Goal: Task Accomplishment & Management: Manage account settings

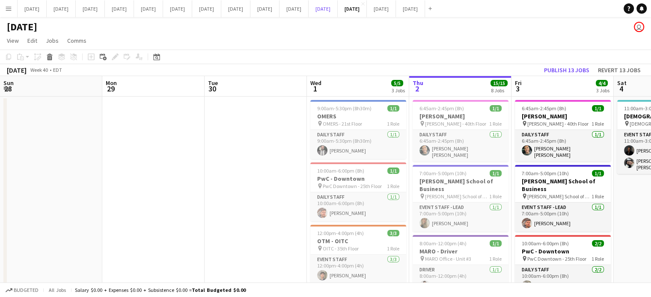
click at [338, 10] on button "[DATE] Close" at bounding box center [322, 8] width 29 height 17
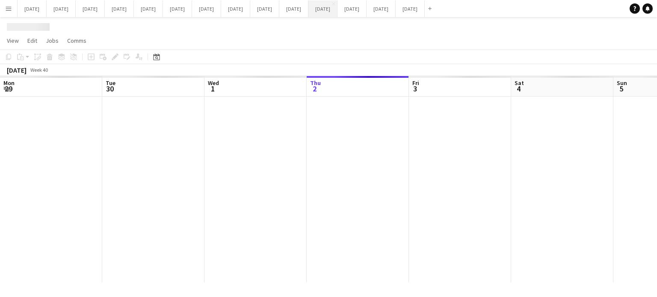
scroll to position [0, 205]
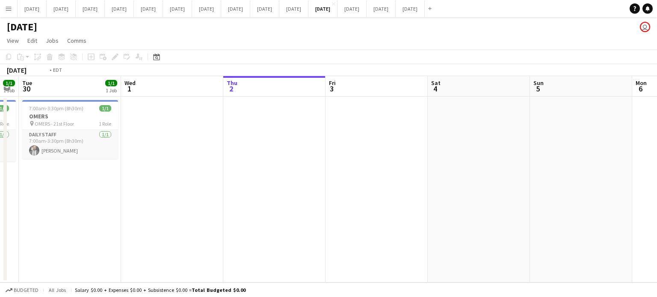
drag, startPoint x: 241, startPoint y: 164, endPoint x: 409, endPoint y: 170, distance: 168.3
click at [464, 172] on app-calendar-viewport "Sun 28 Mon 29 1/1 1 Job Tue 30 1/1 1 Job Wed 1 Thu 2 Fri 3 Sat 4 Sun 5 Mon 6 Tu…" at bounding box center [328, 179] width 657 height 207
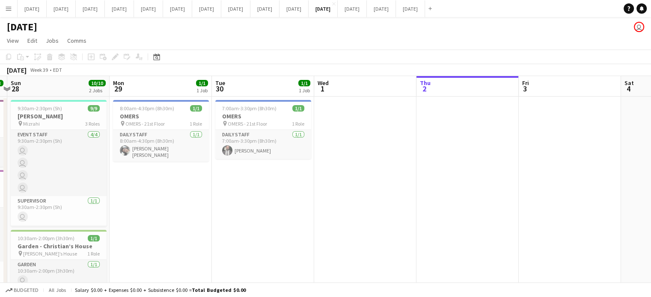
drag, startPoint x: 303, startPoint y: 175, endPoint x: 399, endPoint y: 176, distance: 96.7
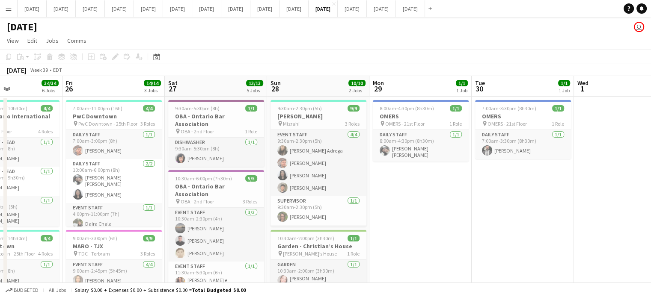
drag, startPoint x: 324, startPoint y: 180, endPoint x: 507, endPoint y: 181, distance: 182.3
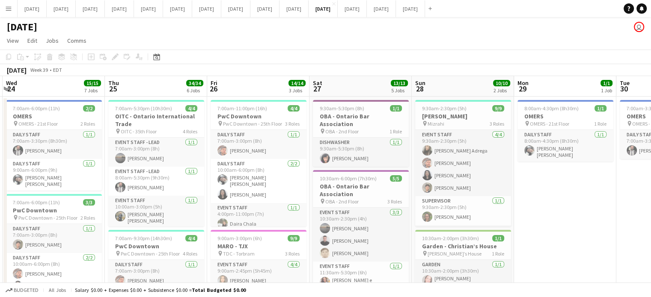
drag, startPoint x: 452, startPoint y: 196, endPoint x: 567, endPoint y: 193, distance: 114.7
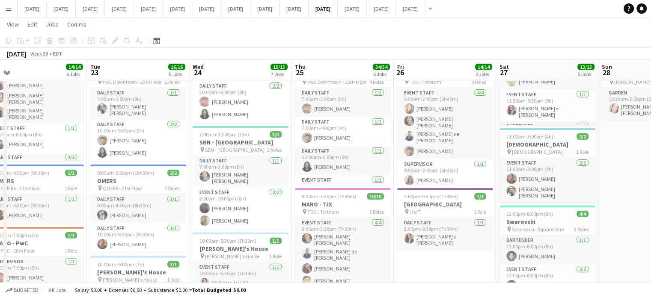
scroll to position [0, 215]
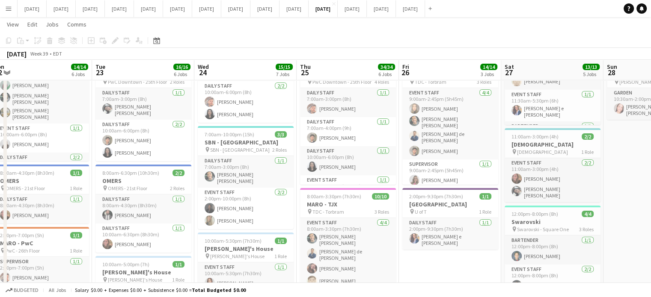
drag, startPoint x: 252, startPoint y: 177, endPoint x: 385, endPoint y: 174, distance: 133.5
click at [385, 174] on app-calendar-viewport "Sat 20 Sun 21 3/3 2 Jobs Mon 22 14/14 6 Jobs Tue 23 16/16 6 Jobs Wed 24 15/15 7…" at bounding box center [325, 262] width 651 height 800
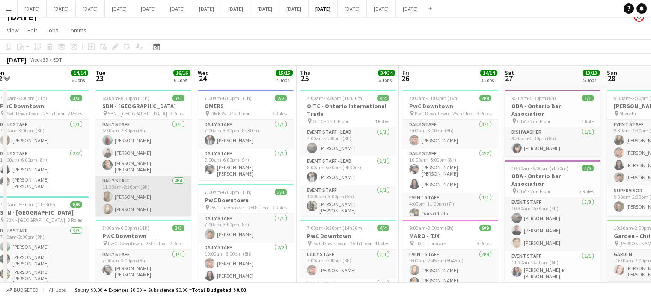
scroll to position [0, 0]
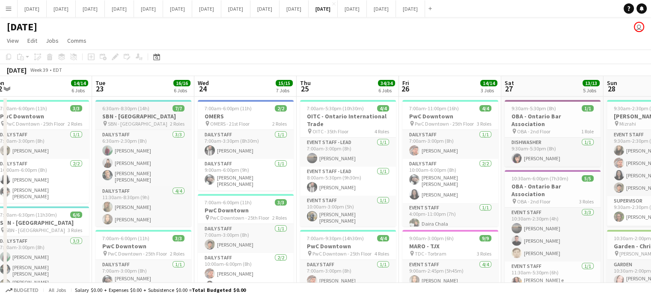
click at [153, 113] on h3 "SBN - [GEOGRAPHIC_DATA]" at bounding box center [143, 117] width 96 height 8
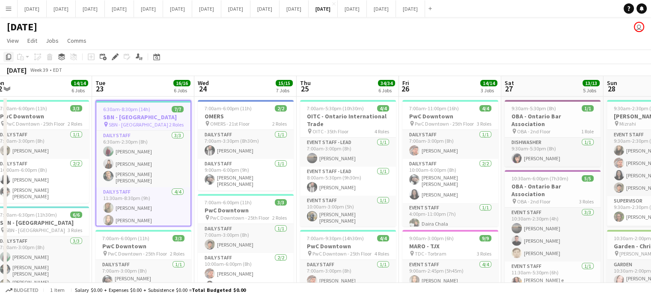
click at [6, 54] on icon "Copy" at bounding box center [8, 56] width 7 height 7
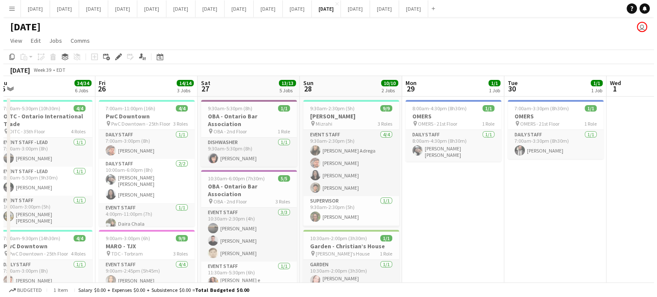
scroll to position [0, 366]
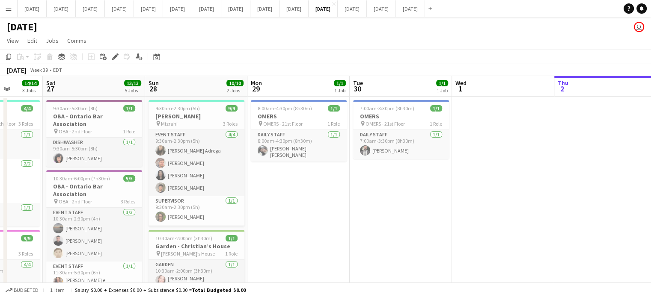
drag, startPoint x: 580, startPoint y: 156, endPoint x: 122, endPoint y: 159, distance: 458.3
click at [367, 12] on button "[DATE] Close" at bounding box center [352, 8] width 29 height 17
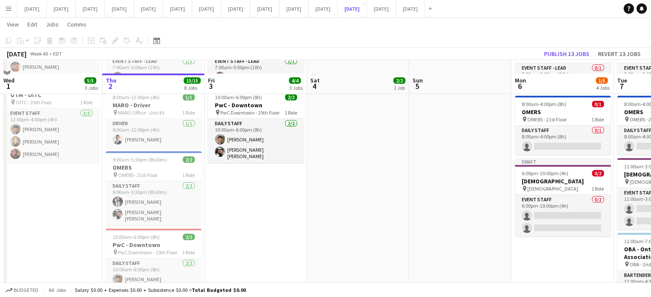
scroll to position [128, 0]
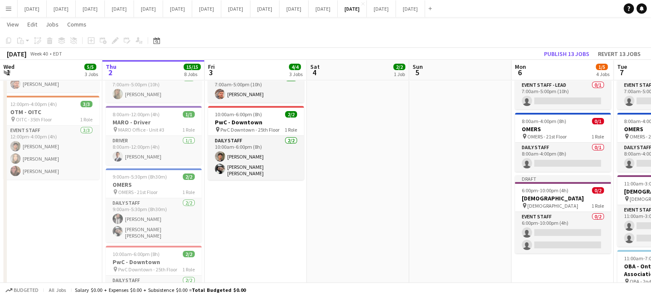
click at [540, 260] on app-date-cell "6:45am-2:45pm (8h) 1/1 [PERSON_NAME] pin [PERSON_NAME] - 40th Floor 1 Role Dail…" at bounding box center [562, 291] width 102 height 648
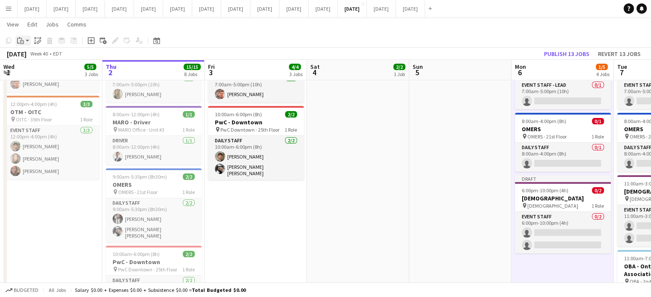
click at [25, 42] on div "Paste" at bounding box center [20, 41] width 10 height 10
click at [33, 58] on link "Paste Ctrl+V" at bounding box center [63, 57] width 80 height 8
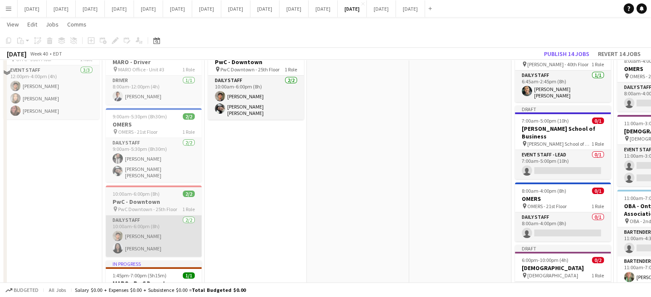
scroll to position [214, 0]
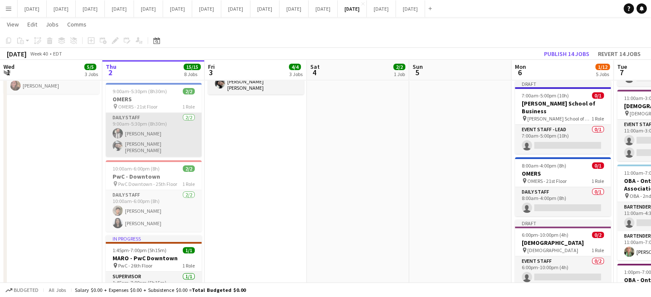
click at [173, 116] on app-card-role "Daily Staff [DATE] 9:00am-5:30pm (8h30m) [PERSON_NAME] [PERSON_NAME] [PERSON_NA…" at bounding box center [154, 135] width 96 height 44
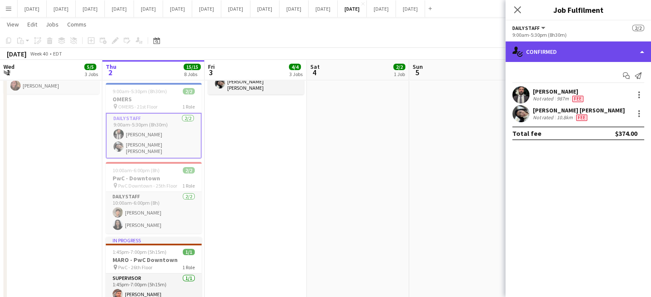
click at [573, 51] on div "single-neutral-actions-check-2 Confirmed" at bounding box center [577, 52] width 145 height 21
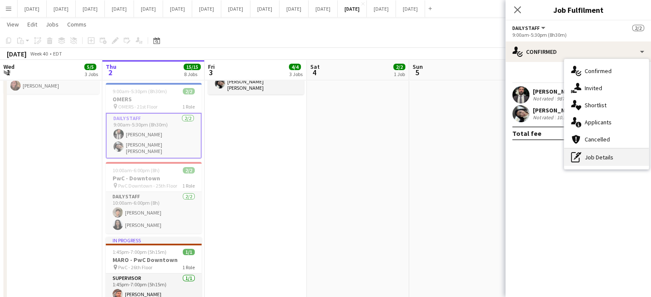
click at [602, 156] on div "pen-write Job Details" at bounding box center [606, 157] width 85 height 17
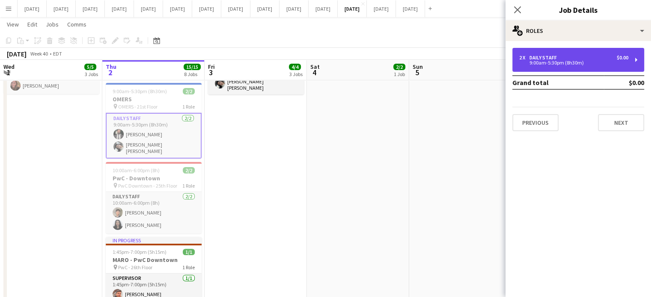
click at [574, 65] on div "9:00am-5:30pm (8h30m)" at bounding box center [573, 63] width 109 height 4
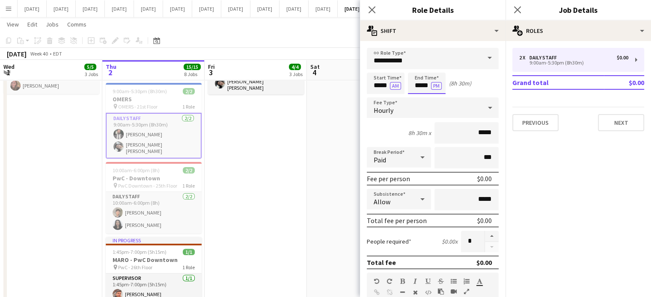
click at [423, 82] on body "Menu Boards Boards Boards All jobs Status Workforce Workforce My Workforce Recr…" at bounding box center [325, 165] width 651 height 758
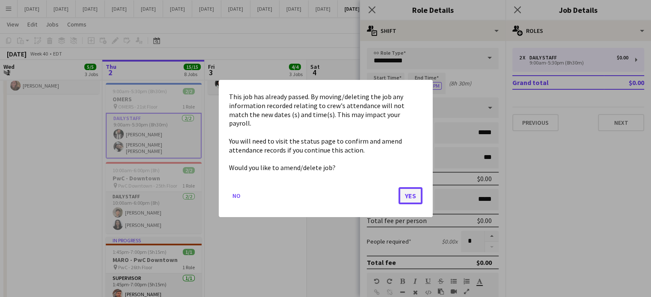
click at [413, 187] on button "Yes" at bounding box center [410, 195] width 24 height 17
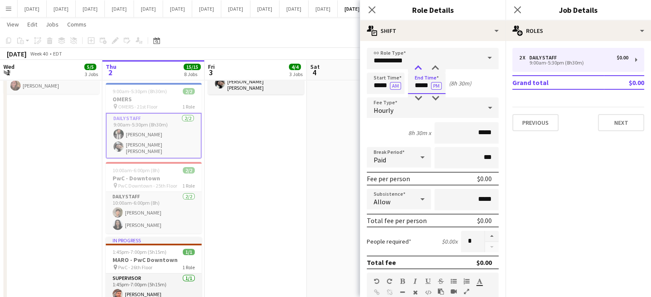
click at [415, 65] on div at bounding box center [417, 68] width 17 height 9
click at [430, 65] on div at bounding box center [435, 68] width 17 height 9
type input "*****"
click at [430, 65] on div at bounding box center [435, 68] width 17 height 9
click at [373, 8] on icon "Close pop-in" at bounding box center [372, 10] width 8 height 8
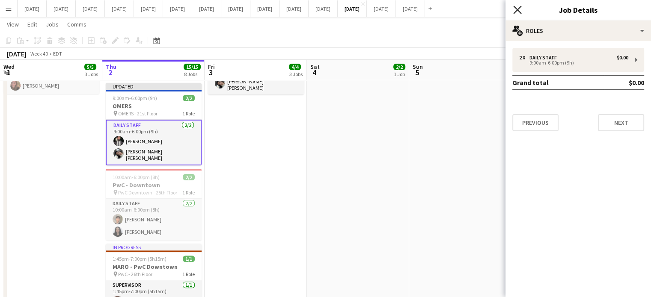
click at [515, 9] on icon "Close pop-in" at bounding box center [517, 10] width 8 height 8
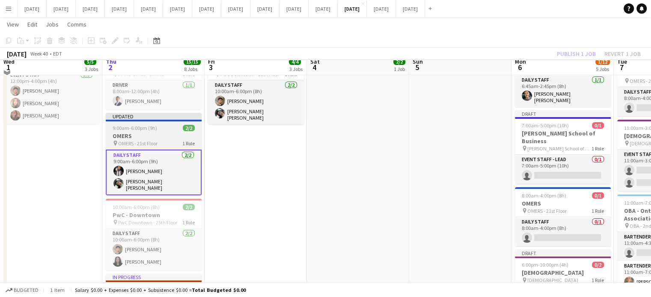
scroll to position [171, 0]
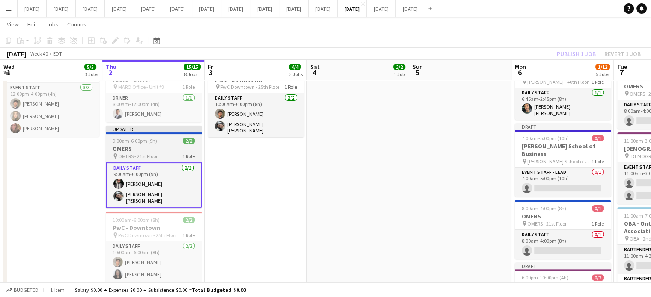
click at [173, 145] on h3 "OMERS" at bounding box center [154, 149] width 96 height 8
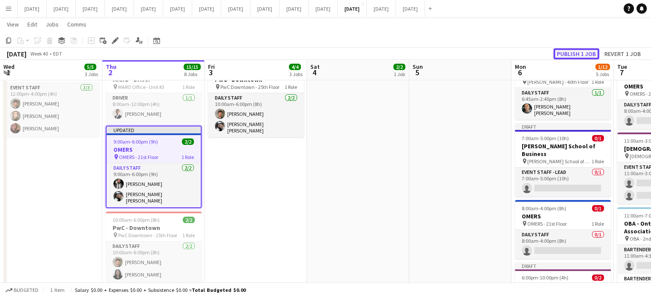
click at [573, 51] on button "Publish 1 job" at bounding box center [576, 53] width 46 height 11
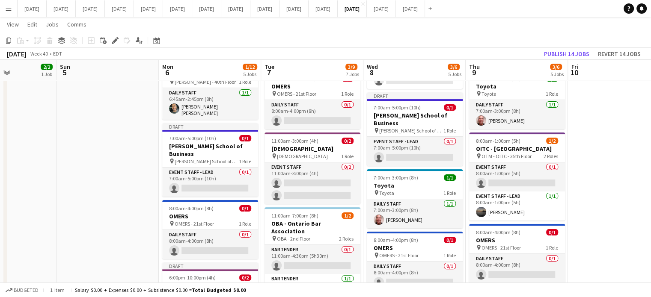
scroll to position [0, 226]
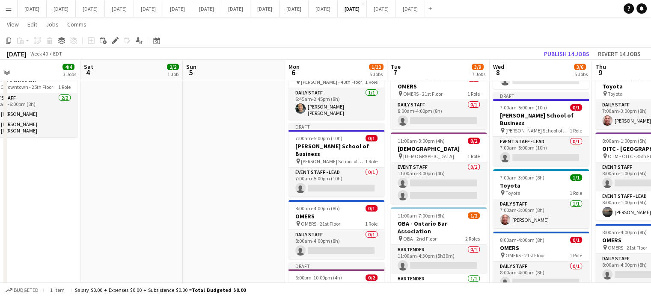
drag, startPoint x: 395, startPoint y: 220, endPoint x: 205, endPoint y: 219, distance: 190.0
click at [205, 219] on app-calendar-viewport "Wed 1 5/5 3 Jobs Thu 2 15/15 8 Jobs Fri 3 4/4 3 Jobs Sat 4 2/2 1 Job Sun 5 Mon …" at bounding box center [325, 220] width 651 height 717
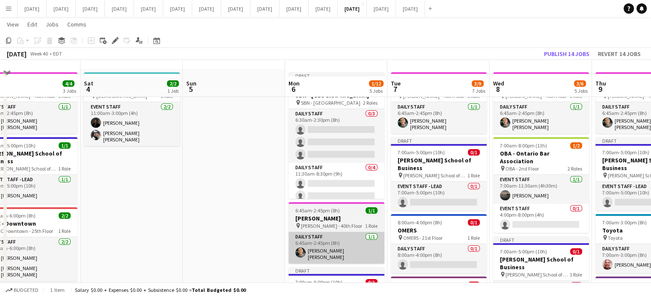
scroll to position [0, 0]
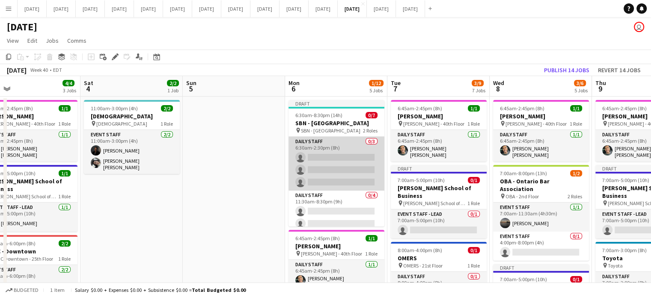
click at [353, 147] on app-card-role "Daily Staff 0/3 6:30am-2:30pm (8h) single-neutral-actions single-neutral-action…" at bounding box center [336, 164] width 96 height 54
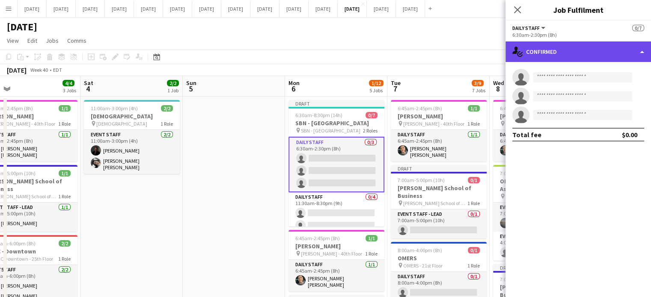
click at [550, 49] on div "single-neutral-actions-check-2 Confirmed" at bounding box center [577, 52] width 145 height 21
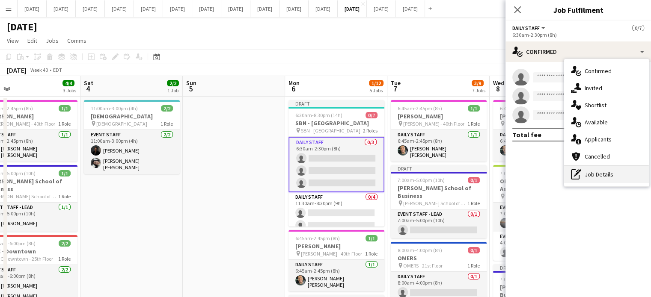
click at [597, 178] on div "pen-write Job Details" at bounding box center [606, 174] width 85 height 17
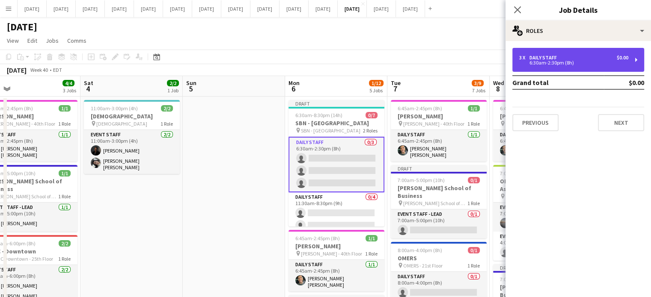
click at [577, 70] on div "3 x Daily Staff $0.00 6:30am-2:30pm (8h)" at bounding box center [578, 60] width 132 height 24
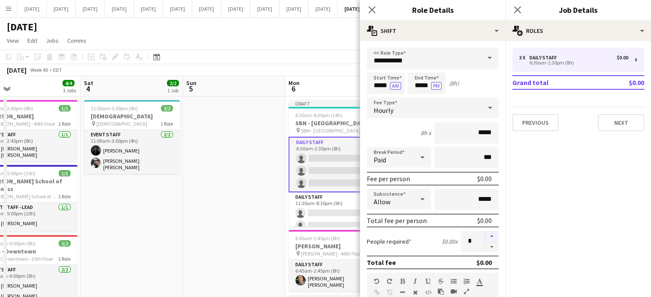
click at [486, 232] on button "button" at bounding box center [492, 236] width 14 height 11
click at [485, 244] on button "button" at bounding box center [492, 247] width 14 height 11
click at [485, 245] on button "button" at bounding box center [492, 247] width 14 height 11
type input "*"
click at [366, 12] on app-icon "Close pop-in" at bounding box center [372, 10] width 12 height 12
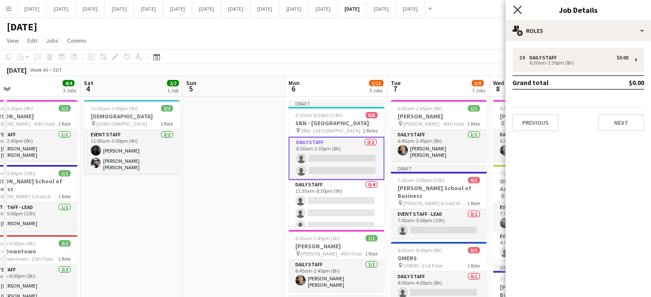
click at [517, 9] on icon "Close pop-in" at bounding box center [517, 10] width 8 height 8
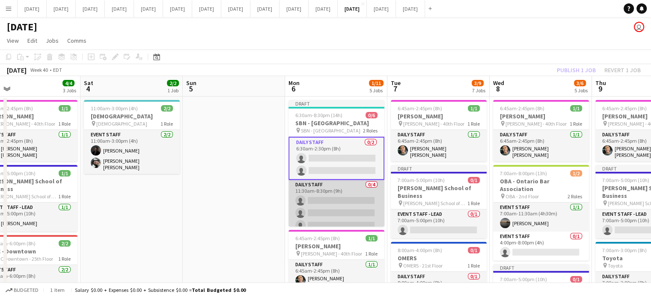
click at [343, 189] on app-card-role "Daily Staff 0/4 11:30am-8:30pm (9h) single-neutral-actions single-neutral-actio…" at bounding box center [336, 213] width 96 height 66
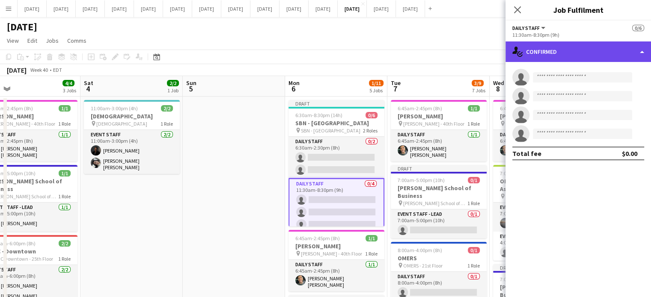
click at [576, 59] on div "single-neutral-actions-check-2 Confirmed" at bounding box center [577, 52] width 145 height 21
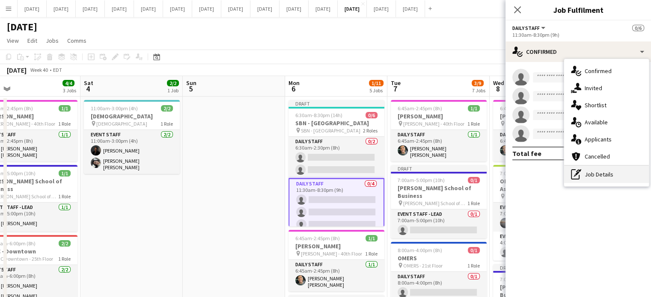
click at [616, 178] on div "pen-write Job Details" at bounding box center [606, 174] width 85 height 17
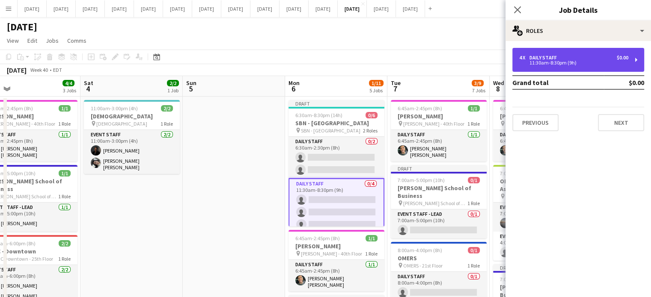
click at [531, 68] on div "4 x Daily Staff $0.00 11:30am-8:30pm (9h)" at bounding box center [578, 60] width 132 height 24
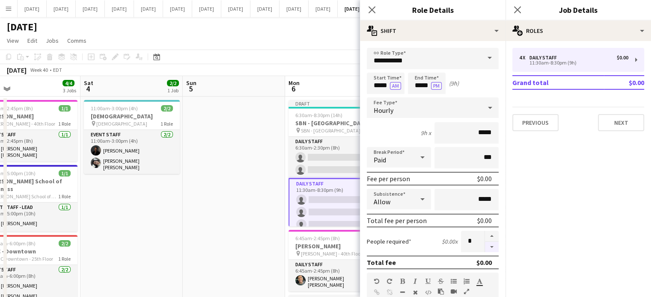
click at [486, 250] on button "button" at bounding box center [492, 247] width 14 height 11
click at [486, 249] on button "button" at bounding box center [492, 247] width 14 height 11
type input "*"
click at [378, 83] on input "*****" at bounding box center [386, 83] width 38 height 21
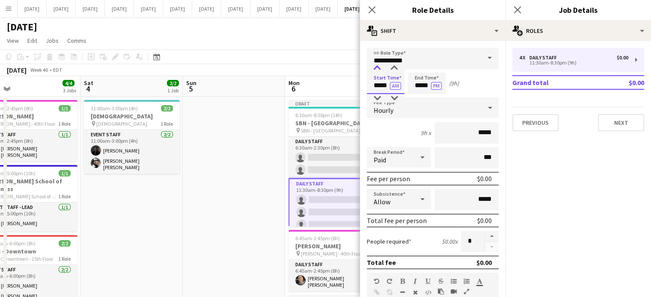
click at [380, 69] on div at bounding box center [376, 68] width 17 height 9
click at [392, 69] on div at bounding box center [394, 68] width 17 height 9
type input "*****"
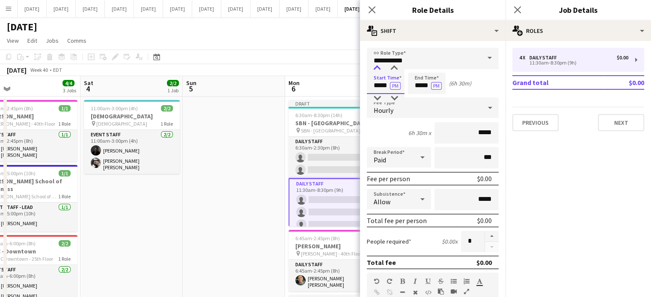
click at [374, 67] on div at bounding box center [376, 68] width 17 height 9
click at [418, 83] on input "*****" at bounding box center [427, 83] width 38 height 21
click at [420, 73] on input "*****" at bounding box center [427, 83] width 38 height 21
click at [420, 71] on div at bounding box center [417, 68] width 17 height 9
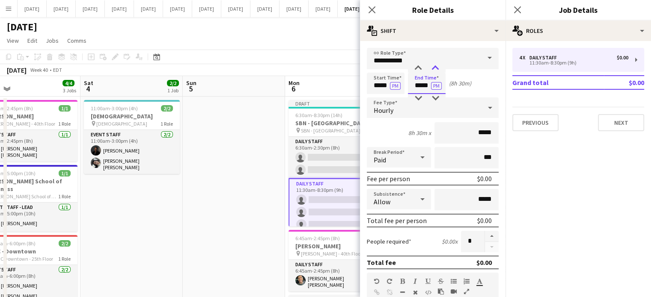
click at [436, 72] on div at bounding box center [435, 68] width 17 height 9
type input "*****"
click at [436, 71] on div at bounding box center [435, 68] width 17 height 9
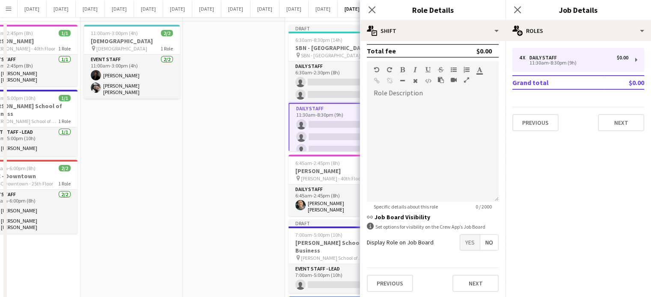
scroll to position [128, 0]
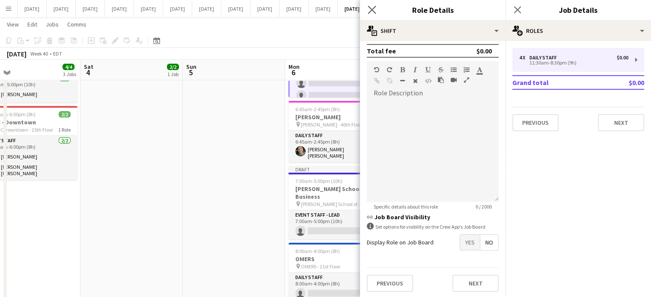
click at [373, 5] on app-icon "Close pop-in" at bounding box center [372, 10] width 12 height 12
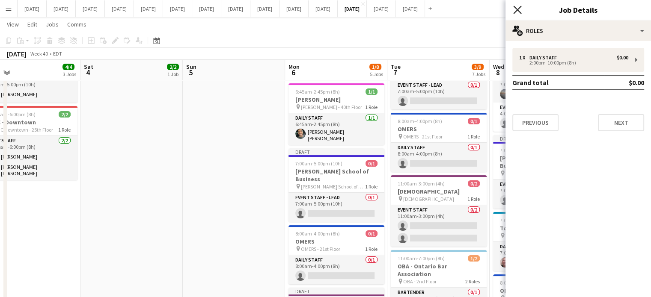
click at [518, 9] on icon at bounding box center [517, 10] width 8 height 8
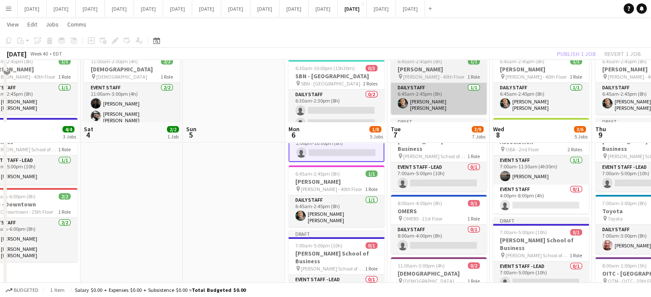
scroll to position [0, 0]
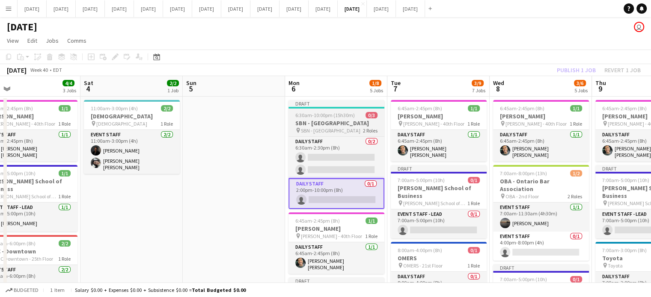
click at [338, 110] on app-job-card "Draft 6:30am-10:00pm (15h30m) 0/3 SBN - [GEOGRAPHIC_DATA] pin SBN - Scotiabank …" at bounding box center [336, 154] width 96 height 109
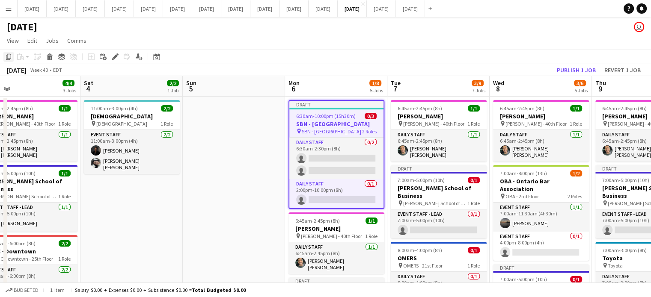
click at [13, 55] on div "Copy" at bounding box center [8, 57] width 10 height 10
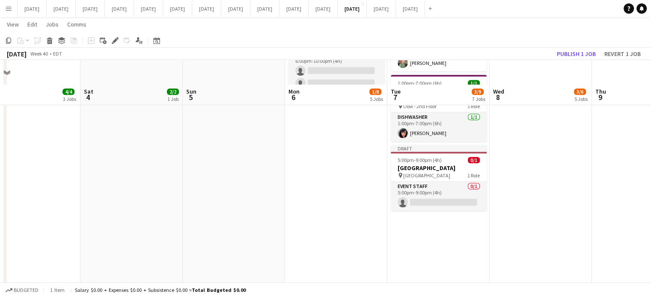
scroll to position [428, 0]
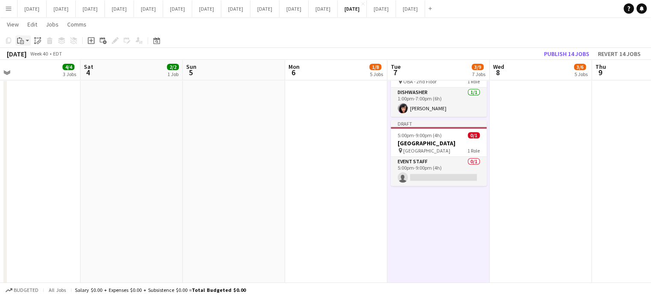
click at [22, 37] on icon "Paste" at bounding box center [20, 40] width 7 height 7
click at [33, 56] on link "Paste Ctrl+V" at bounding box center [63, 57] width 80 height 8
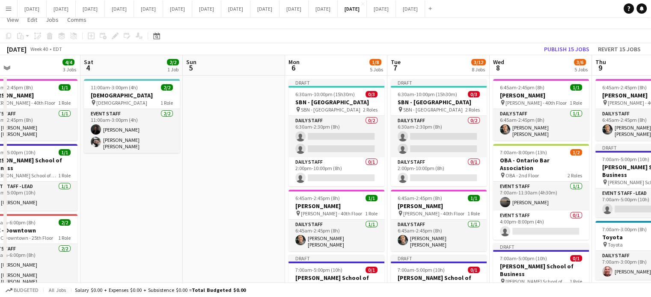
scroll to position [0, 0]
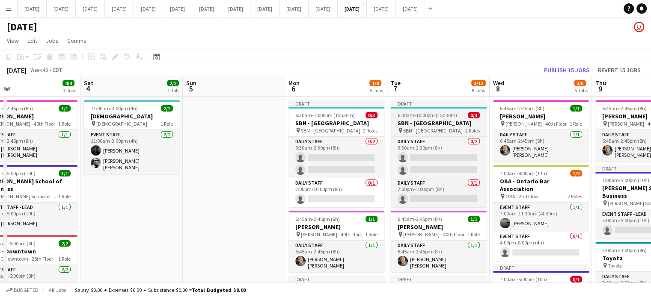
click at [437, 117] on span "6:30am-10:00pm (15h30m)" at bounding box center [426, 115] width 59 height 6
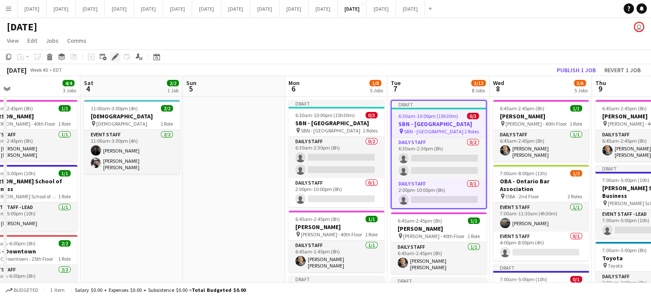
click at [113, 56] on icon "Edit" at bounding box center [115, 56] width 7 height 7
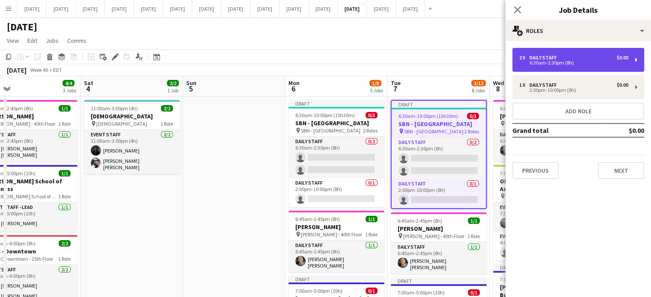
click at [554, 69] on div "2 x Daily Staff $0.00 6:30am-2:30pm (8h)" at bounding box center [578, 60] width 132 height 24
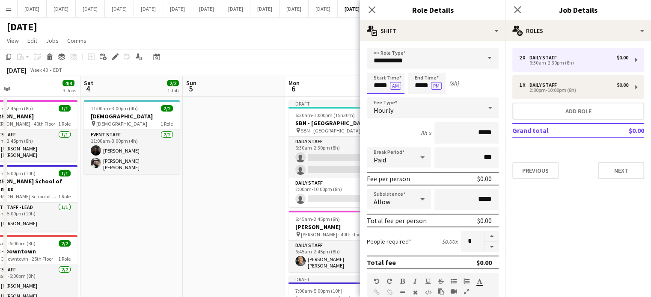
click at [374, 86] on input "*****" at bounding box center [386, 83] width 38 height 21
click at [375, 68] on div at bounding box center [376, 68] width 17 height 9
click at [389, 71] on div at bounding box center [394, 68] width 17 height 9
type input "*****"
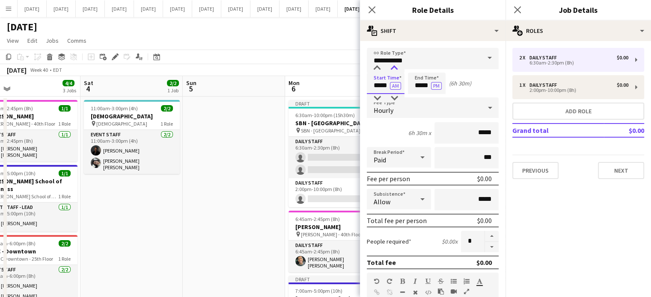
click at [393, 70] on div at bounding box center [394, 68] width 17 height 9
click at [426, 77] on input "*****" at bounding box center [427, 83] width 38 height 21
click at [417, 71] on div at bounding box center [417, 68] width 17 height 9
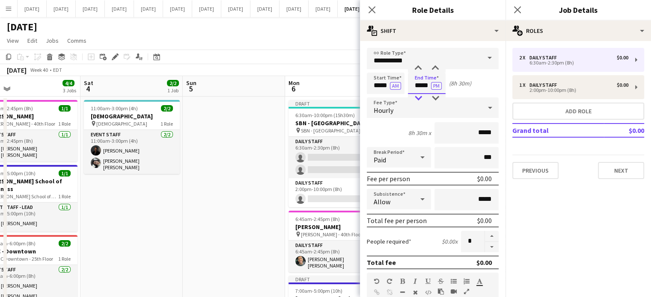
click at [422, 98] on div at bounding box center [417, 98] width 17 height 9
click at [431, 70] on div at bounding box center [435, 68] width 17 height 9
type input "*****"
click at [431, 70] on div at bounding box center [435, 68] width 17 height 9
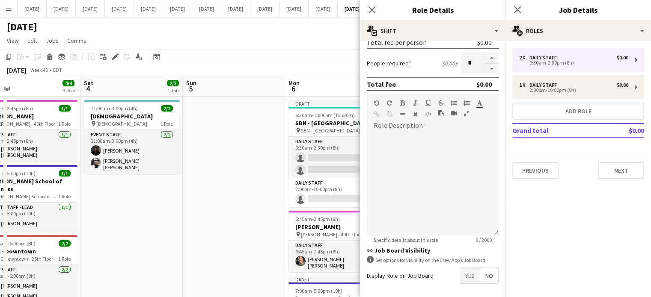
scroll to position [212, 0]
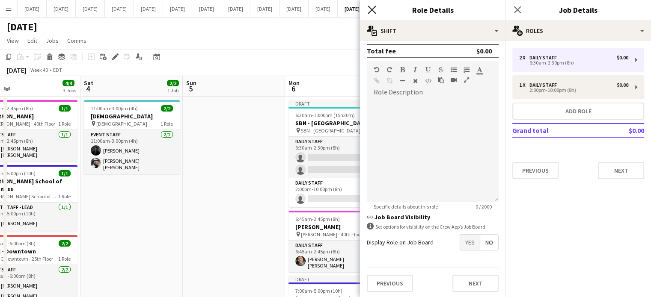
click at [374, 9] on icon "Close pop-in" at bounding box center [372, 10] width 8 height 8
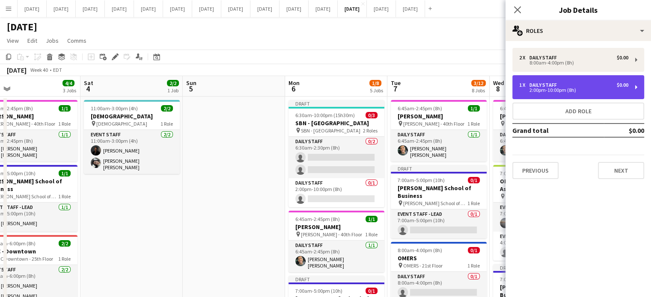
click at [546, 81] on div "1 x Daily Staff $0.00 2:00pm-10:00pm (8h)" at bounding box center [578, 87] width 132 height 24
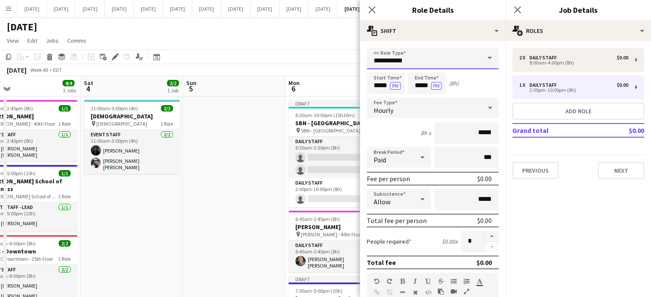
click at [418, 53] on input "**********" at bounding box center [433, 58] width 132 height 21
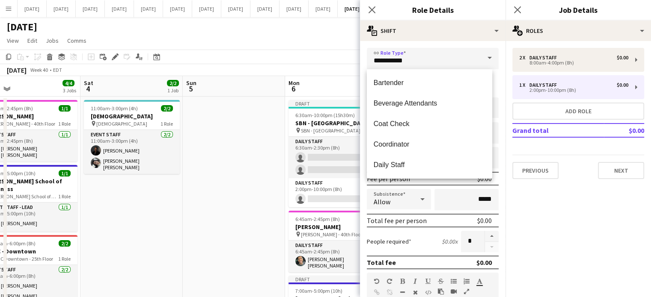
click at [548, 198] on mat-expansion-panel "pencil3 General details 2 x Daily Staff $0.00 8:00am-4:00pm (8h) 1 x Daily Staf…" at bounding box center [577, 169] width 145 height 256
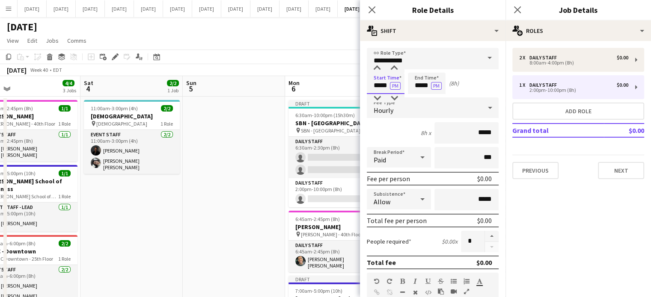
click at [377, 77] on input "*****" at bounding box center [386, 83] width 38 height 21
click at [377, 99] on div at bounding box center [376, 98] width 17 height 9
click at [377, 98] on div at bounding box center [376, 98] width 17 height 9
type input "*****"
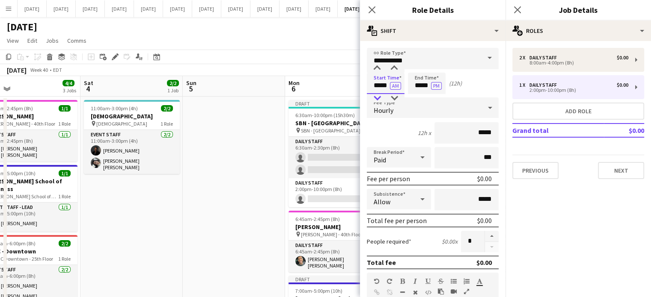
click at [377, 98] on div at bounding box center [376, 98] width 17 height 9
click at [412, 85] on input "*****" at bounding box center [427, 83] width 38 height 21
click at [419, 97] on div at bounding box center [417, 98] width 17 height 9
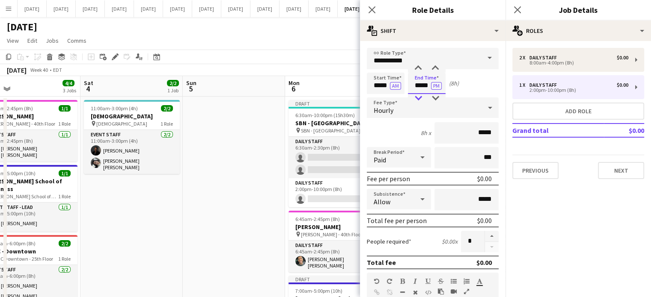
type input "*****"
click at [418, 97] on div at bounding box center [417, 98] width 17 height 9
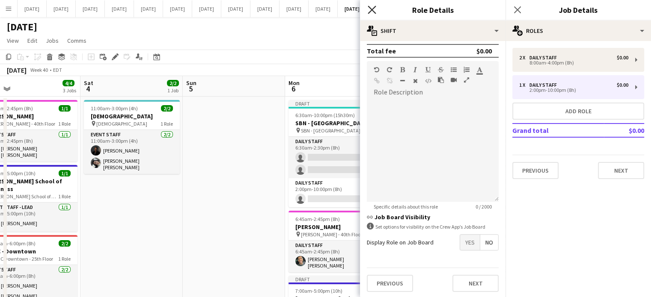
click at [373, 6] on icon "Close pop-in" at bounding box center [372, 10] width 8 height 8
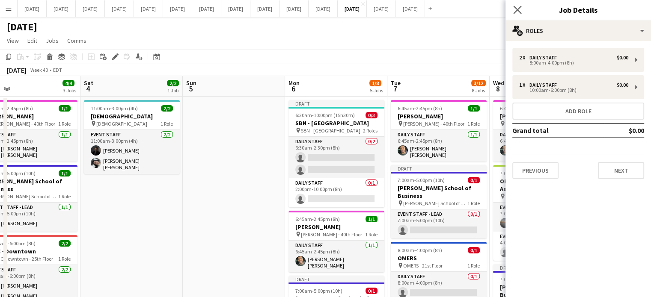
click at [518, 4] on app-icon "Close pop-in" at bounding box center [517, 10] width 12 height 12
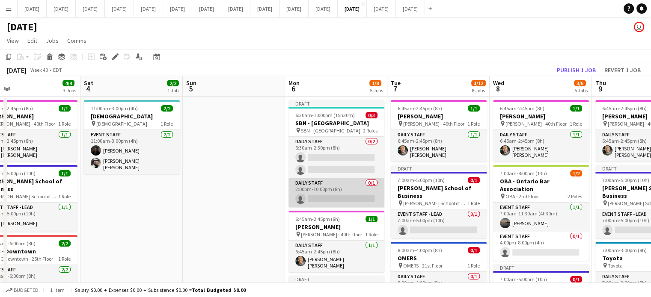
click at [334, 184] on app-card-role "Daily Staff 0/1 2:00pm-10:00pm (8h) single-neutral-actions" at bounding box center [336, 192] width 96 height 29
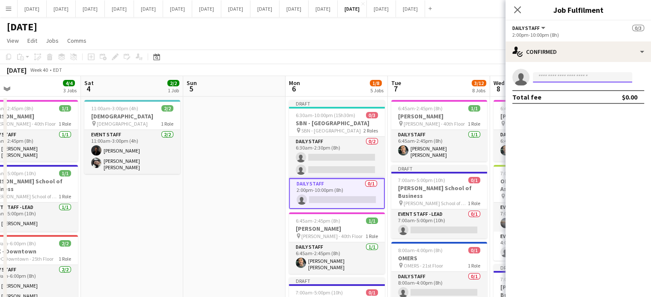
click at [551, 77] on input at bounding box center [582, 77] width 99 height 10
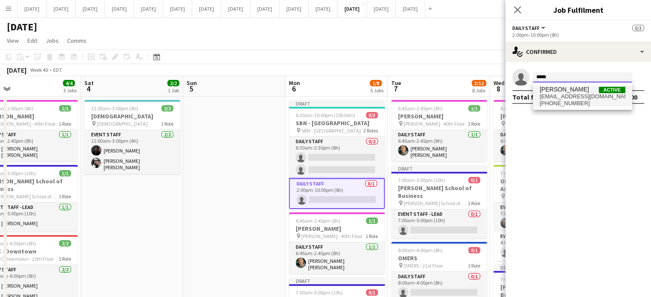
type input "*****"
click at [566, 102] on span "[PHONE_NUMBER]" at bounding box center [583, 103] width 86 height 7
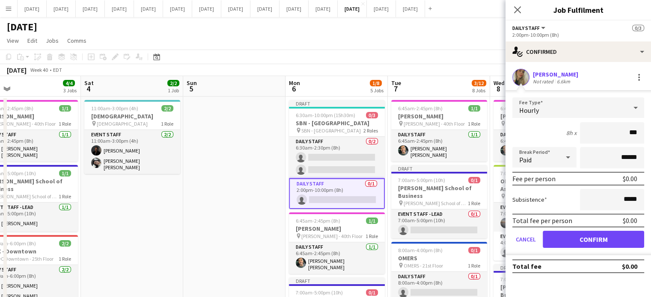
type input "**"
type input "******"
click at [574, 239] on button "Confirm" at bounding box center [593, 239] width 101 height 17
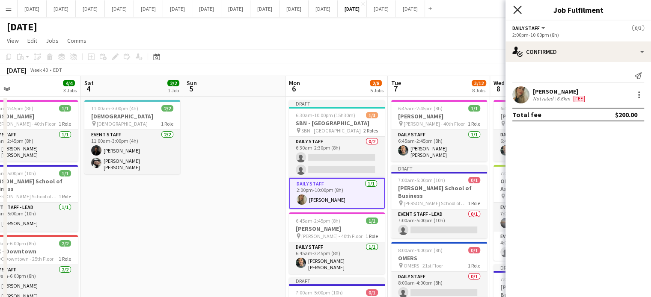
click at [520, 13] on icon at bounding box center [517, 10] width 8 height 8
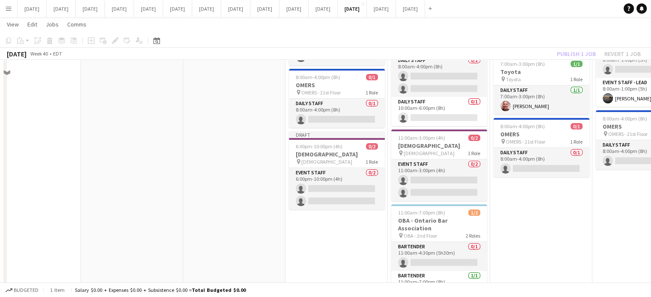
scroll to position [300, 0]
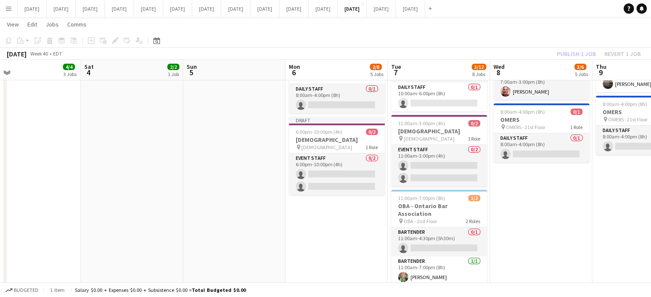
click at [546, 202] on app-date-cell "6:45am-2:45pm (8h) 1/1 [PERSON_NAME] pin [PERSON_NAME] - 40th Floor 1 Role Dail…" at bounding box center [541, 124] width 102 height 656
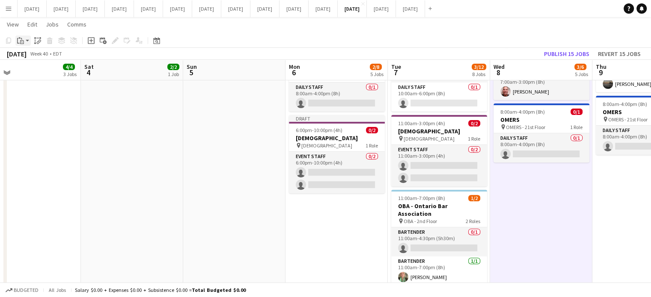
click at [25, 41] on div "Paste" at bounding box center [20, 41] width 10 height 10
click at [25, 53] on link "Paste Ctrl+V" at bounding box center [63, 57] width 80 height 8
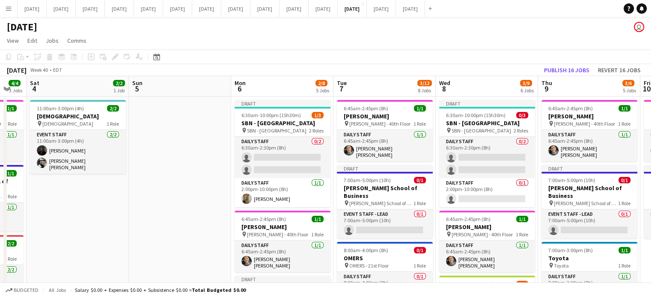
scroll to position [0, 252]
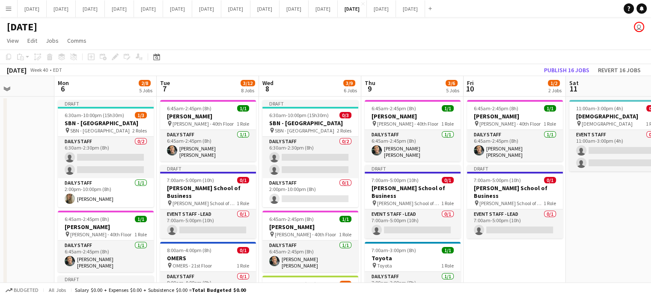
drag, startPoint x: 231, startPoint y: 232, endPoint x: 0, endPoint y: 220, distance: 231.4
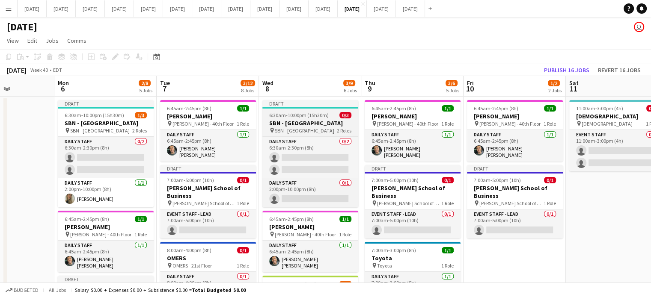
click at [306, 123] on h3 "SBN - [GEOGRAPHIC_DATA]" at bounding box center [310, 123] width 96 height 8
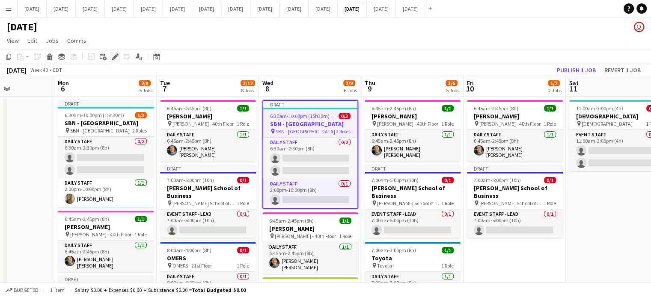
click at [119, 56] on div "Edit" at bounding box center [115, 57] width 10 height 10
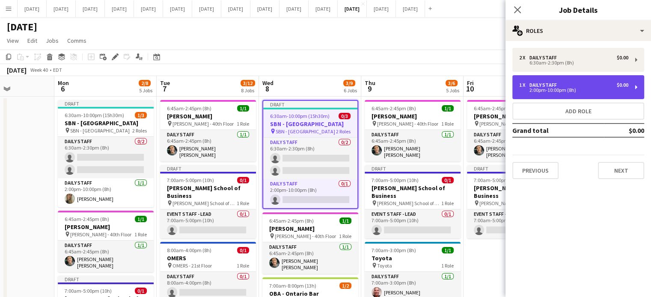
click at [528, 83] on div "1 x" at bounding box center [524, 85] width 10 height 6
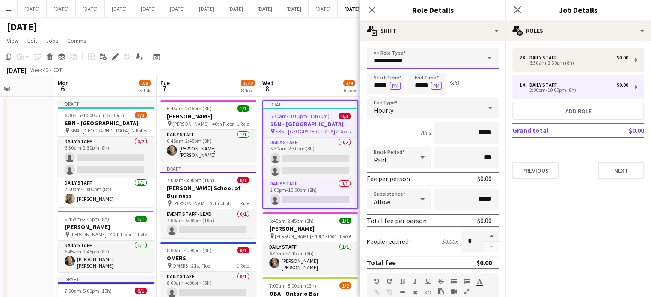
click at [414, 58] on input "**********" at bounding box center [433, 58] width 132 height 21
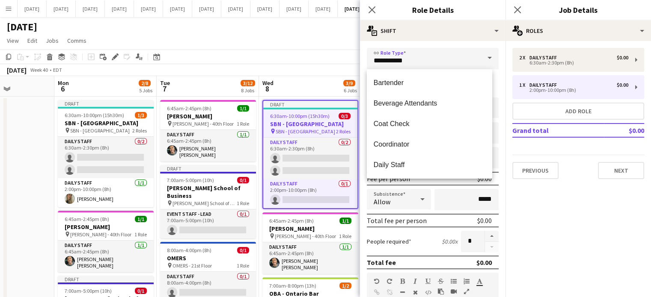
click at [583, 210] on mat-expansion-panel "pencil3 General details 2 x Daily Staff $0.00 6:30am-2:30pm (8h) 1 x Daily Staf…" at bounding box center [577, 169] width 145 height 256
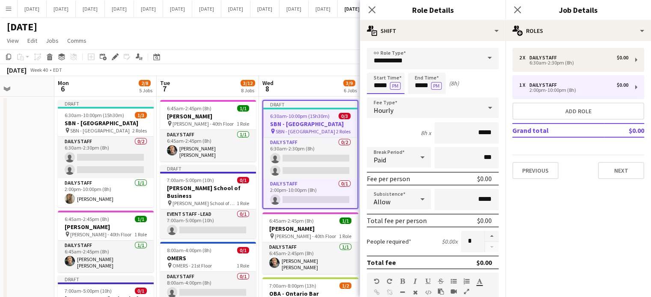
click at [376, 80] on input "*****" at bounding box center [386, 83] width 38 height 21
click at [378, 95] on div at bounding box center [376, 98] width 17 height 9
click at [379, 95] on div at bounding box center [376, 98] width 17 height 9
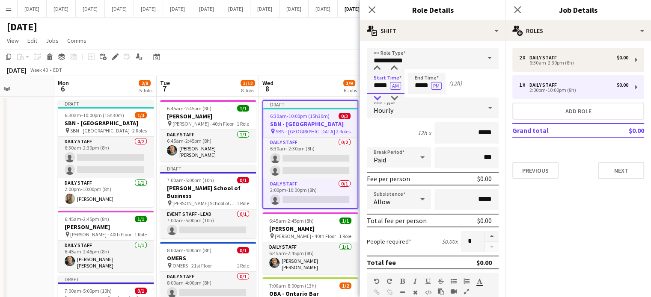
click at [379, 95] on div at bounding box center [376, 98] width 17 height 9
type input "*****"
click at [379, 95] on div at bounding box center [376, 98] width 17 height 9
click at [409, 82] on input "*****" at bounding box center [427, 83] width 38 height 21
click at [419, 96] on div at bounding box center [417, 98] width 17 height 9
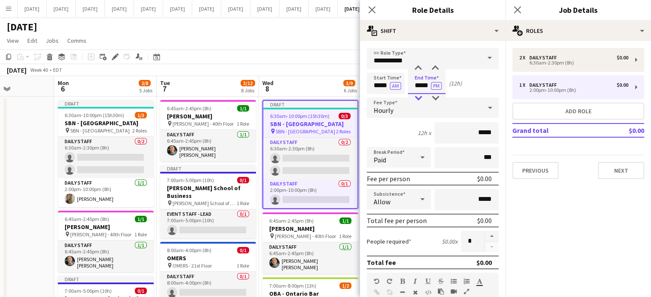
click at [419, 96] on div at bounding box center [417, 98] width 17 height 9
type input "*****"
click at [419, 96] on div at bounding box center [417, 98] width 17 height 9
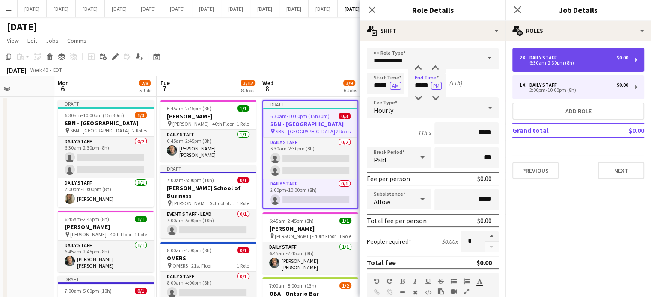
click at [539, 63] on div "6:30am-2:30pm (8h)" at bounding box center [573, 63] width 109 height 4
type input "*****"
type input "*"
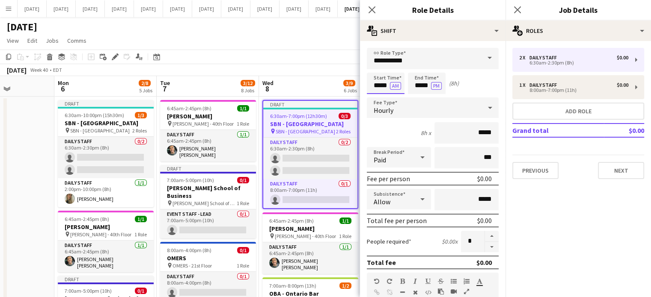
click at [382, 83] on input "*****" at bounding box center [386, 83] width 38 height 21
click at [378, 71] on div at bounding box center [376, 68] width 17 height 9
click at [378, 70] on div at bounding box center [376, 68] width 17 height 9
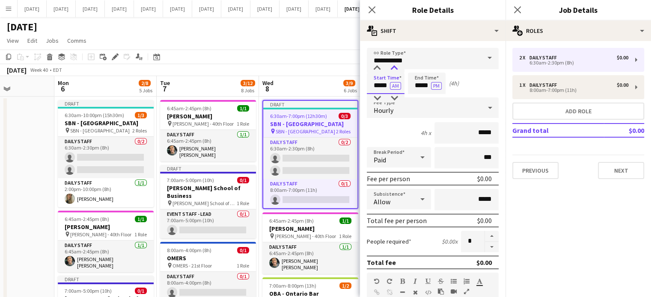
click at [395, 70] on div at bounding box center [394, 68] width 17 height 9
type input "*****"
click at [395, 70] on div at bounding box center [394, 68] width 17 height 9
click at [428, 82] on input "*****" at bounding box center [427, 83] width 38 height 21
click at [418, 71] on div at bounding box center [417, 68] width 17 height 9
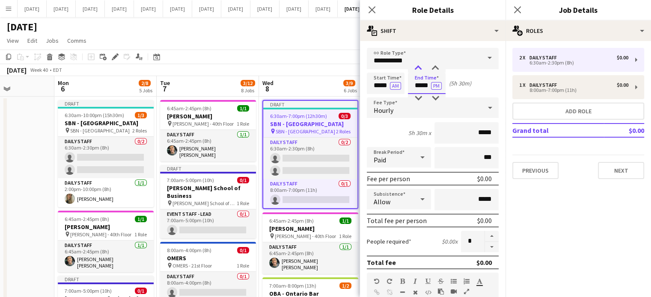
click at [417, 70] on div at bounding box center [417, 68] width 17 height 9
click at [434, 69] on div at bounding box center [435, 68] width 17 height 9
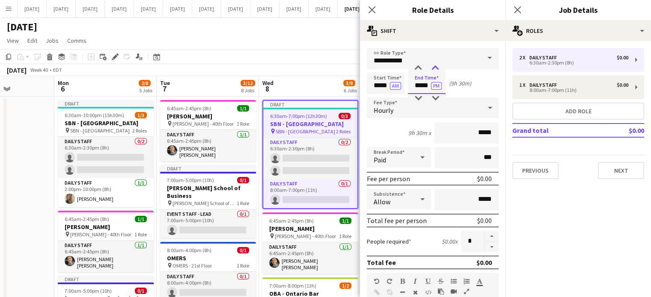
type input "*****"
click at [434, 69] on div at bounding box center [435, 68] width 17 height 9
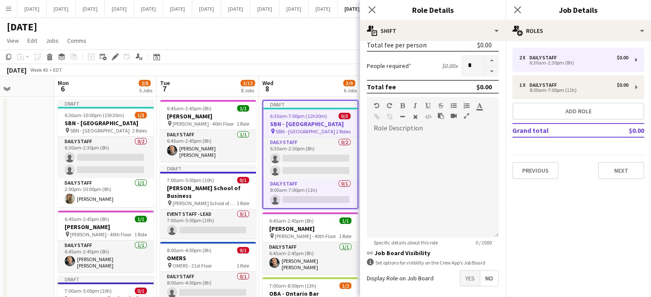
scroll to position [212, 0]
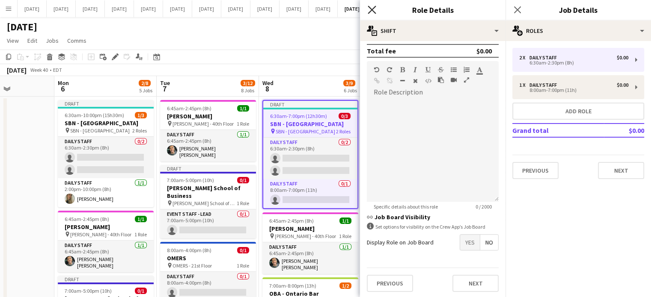
click at [370, 10] on icon "Close pop-in" at bounding box center [372, 10] width 8 height 8
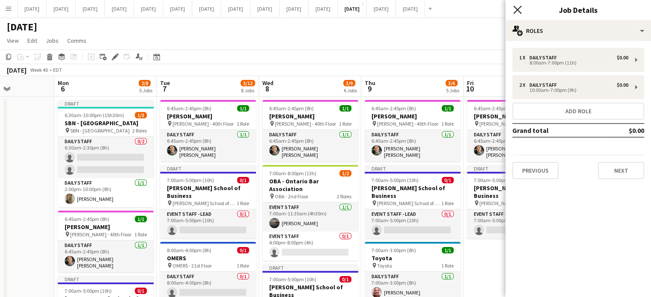
click at [513, 10] on icon "Close pop-in" at bounding box center [517, 10] width 8 height 8
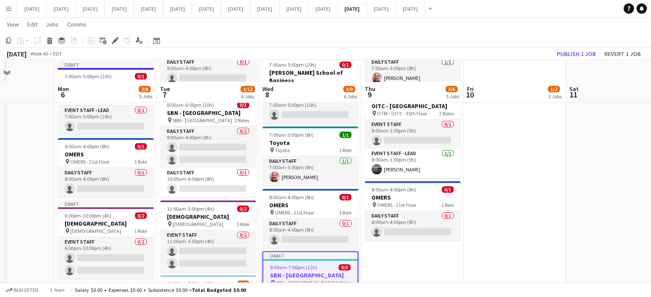
scroll to position [257, 0]
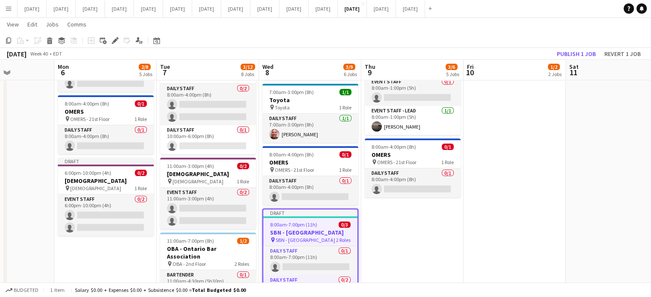
click at [394, 215] on app-date-cell "6:45am-2:45pm (8h) 1/1 [PERSON_NAME] pin [PERSON_NAME] - 40th Floor 1 Role Dail…" at bounding box center [412, 167] width 102 height 656
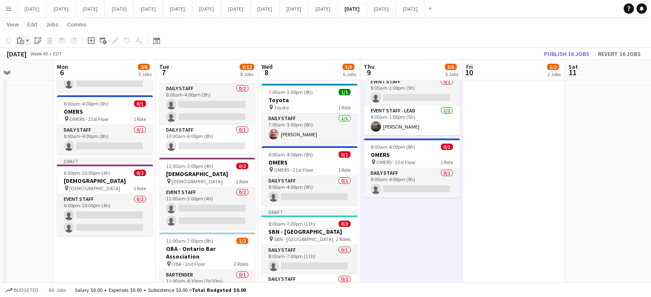
click at [21, 42] on icon "Paste" at bounding box center [20, 40] width 7 height 7
click at [33, 55] on link "Paste Ctrl+V" at bounding box center [63, 57] width 80 height 8
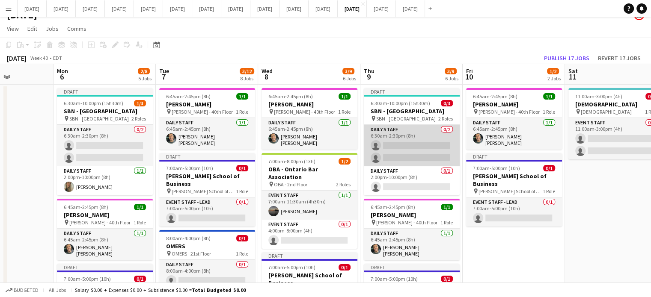
scroll to position [0, 0]
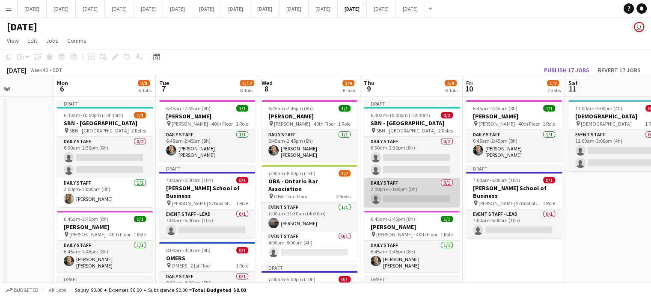
click at [415, 184] on app-card-role "Daily Staff 0/1 2:00pm-10:00pm (8h) single-neutral-actions" at bounding box center [412, 192] width 96 height 29
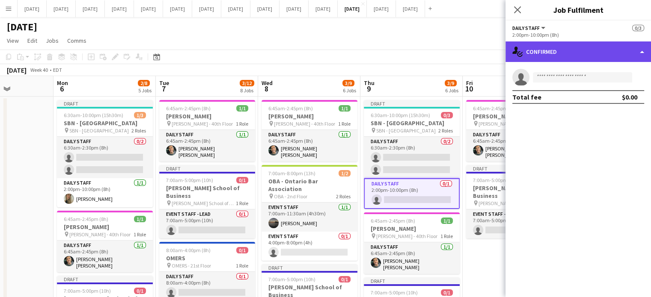
click at [562, 49] on div "single-neutral-actions-check-2 Confirmed" at bounding box center [577, 52] width 145 height 21
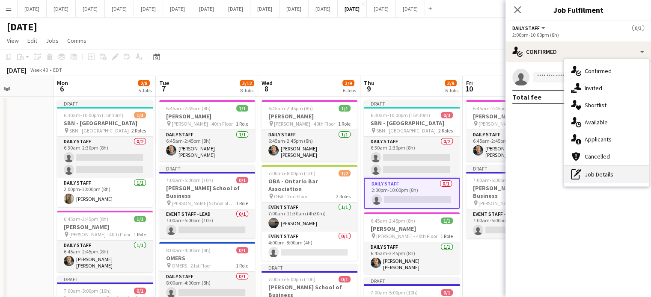
click at [596, 179] on div "pen-write Job Details" at bounding box center [606, 174] width 85 height 17
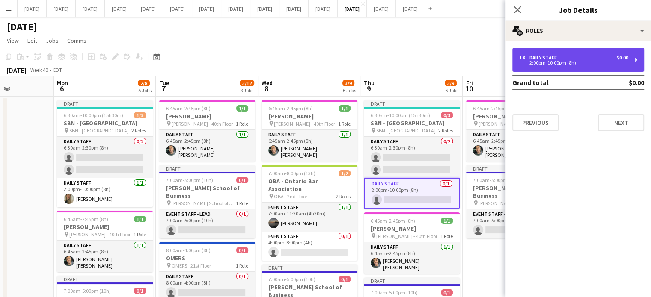
click at [531, 63] on div "2:00pm-10:00pm (8h)" at bounding box center [573, 63] width 109 height 4
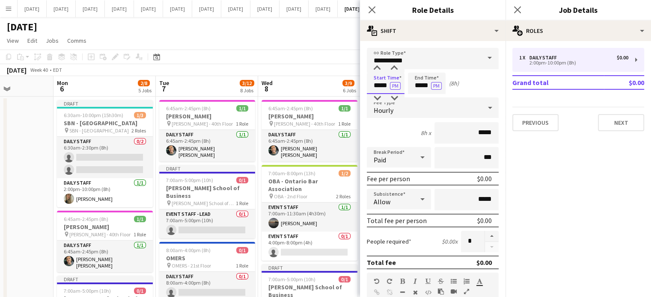
drag, startPoint x: 373, startPoint y: 86, endPoint x: 359, endPoint y: 84, distance: 13.4
click at [360, 84] on form "**********" at bounding box center [432, 279] width 145 height 463
type input "*****"
click at [394, 84] on button "PM" at bounding box center [395, 86] width 11 height 8
click at [411, 84] on input "*****" at bounding box center [427, 83] width 38 height 21
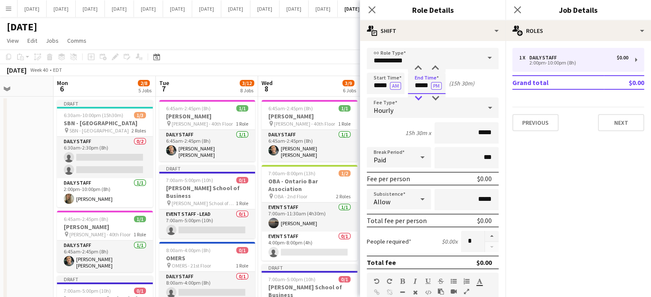
click at [418, 95] on div at bounding box center [417, 98] width 17 height 9
click at [418, 96] on div at bounding box center [417, 98] width 17 height 9
type input "*****"
click at [418, 96] on div at bounding box center [417, 98] width 17 height 9
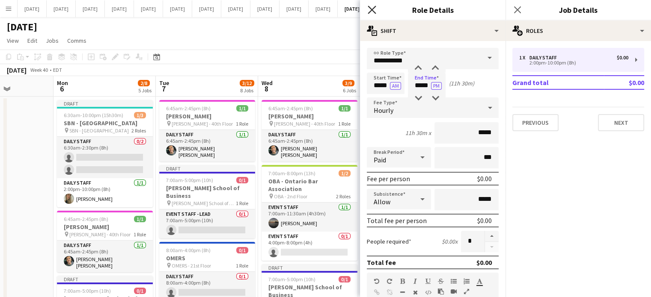
drag, startPoint x: 369, startPoint y: 6, endPoint x: 379, endPoint y: 8, distance: 9.6
click at [369, 6] on icon "Close pop-in" at bounding box center [372, 10] width 8 height 8
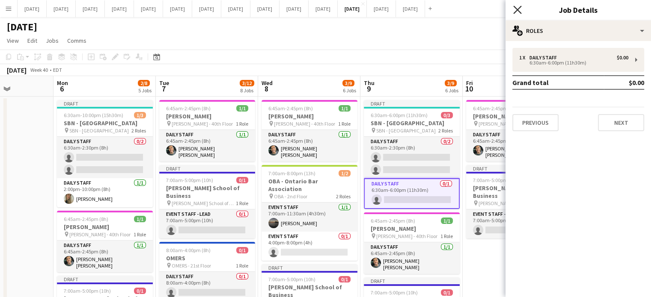
click at [519, 10] on icon "Close pop-in" at bounding box center [517, 10] width 8 height 8
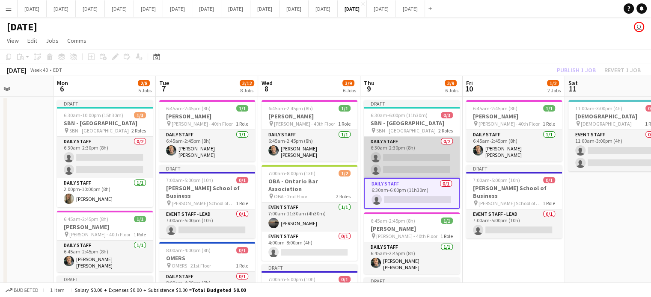
click at [406, 137] on app-card-role "Daily Staff 0/2 6:30am-2:30pm (8h) single-neutral-actions single-neutral-actions" at bounding box center [412, 158] width 96 height 42
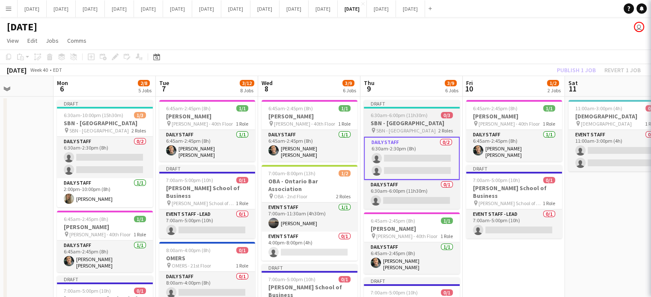
click at [413, 120] on h3 "SBN - [GEOGRAPHIC_DATA]" at bounding box center [412, 123] width 96 height 8
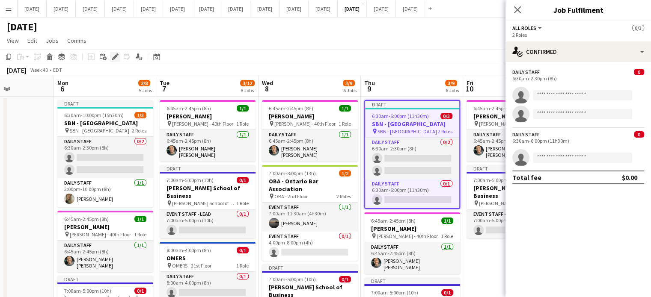
click at [113, 57] on icon at bounding box center [115, 57] width 5 height 5
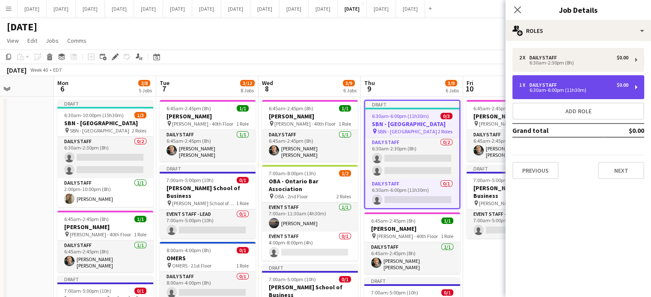
click at [548, 76] on div "1 x Daily Staff $0.00 6:30am-6:00pm (11h30m)" at bounding box center [578, 87] width 132 height 24
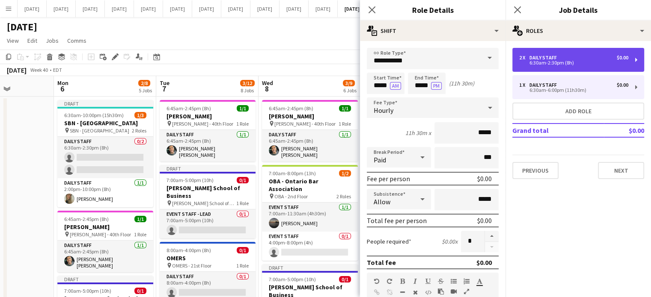
click at [538, 64] on div "6:30am-2:30pm (8h)" at bounding box center [573, 63] width 109 height 4
type input "*****"
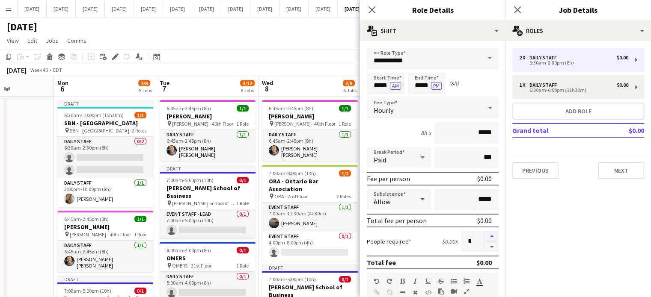
click at [486, 235] on button "button" at bounding box center [492, 236] width 14 height 11
click at [487, 235] on button "button" at bounding box center [492, 236] width 14 height 11
type input "*"
click at [370, 7] on icon "Close pop-in" at bounding box center [372, 10] width 8 height 8
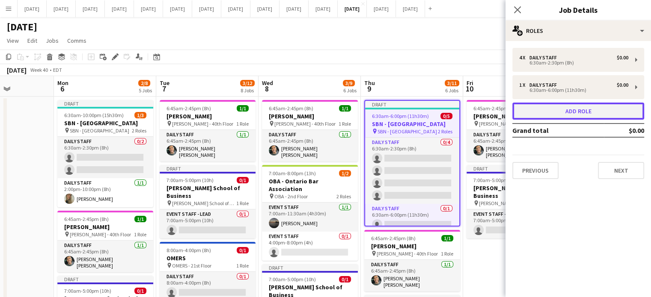
click at [592, 112] on button "Add role" at bounding box center [578, 111] width 132 height 17
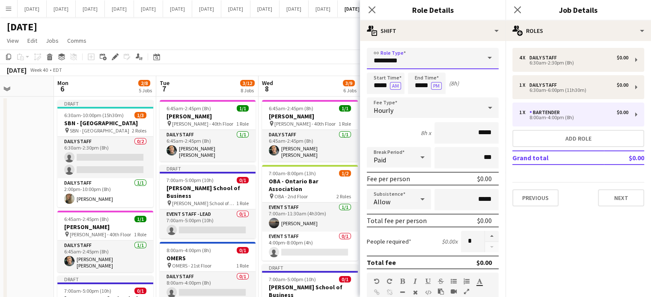
click at [418, 54] on input "*********" at bounding box center [433, 58] width 132 height 21
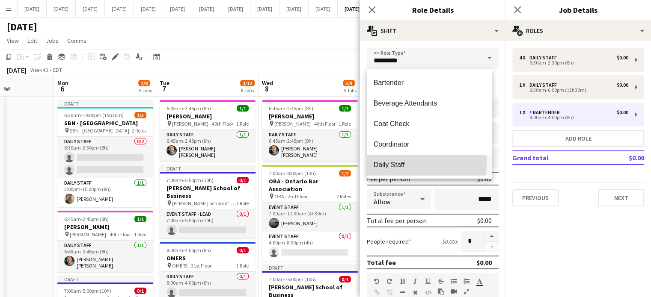
click at [397, 162] on span "Daily Staff" at bounding box center [430, 165] width 112 height 8
type input "**********"
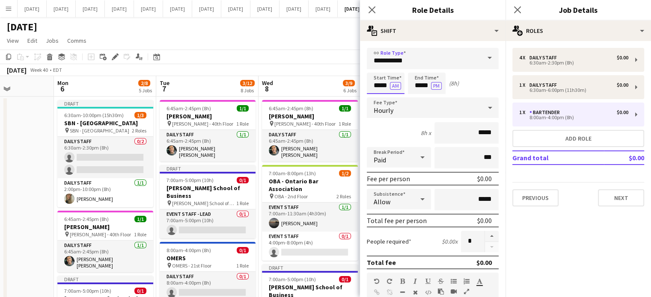
click at [378, 80] on input "*****" at bounding box center [386, 83] width 38 height 21
click at [378, 70] on div at bounding box center [376, 68] width 17 height 9
type input "*****"
click at [378, 70] on div at bounding box center [376, 68] width 17 height 9
click at [422, 74] on input "*****" at bounding box center [427, 83] width 38 height 21
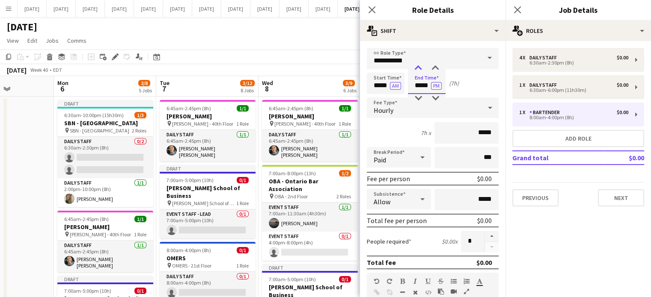
click at [420, 72] on div at bounding box center [417, 68] width 17 height 9
type input "*****"
click at [420, 72] on div at bounding box center [417, 68] width 17 height 9
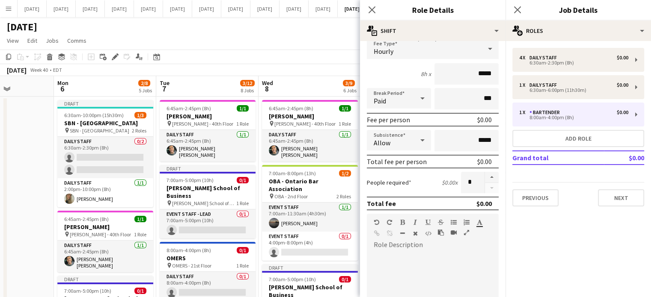
scroll to position [171, 0]
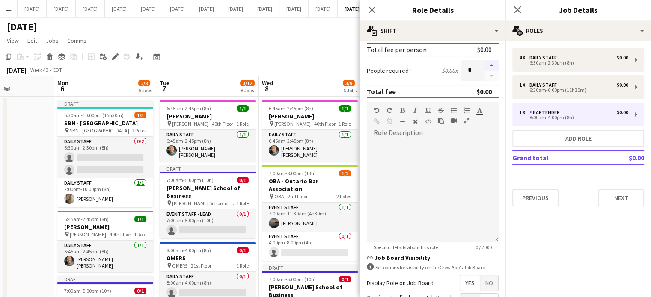
click at [485, 65] on button "button" at bounding box center [492, 65] width 14 height 11
type input "*"
click at [483, 285] on span "No" at bounding box center [489, 283] width 18 height 15
click at [368, 5] on app-icon "Close pop-in" at bounding box center [372, 10] width 12 height 12
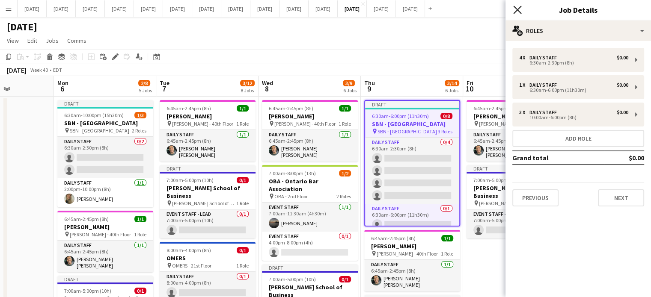
click at [516, 12] on icon "Close pop-in" at bounding box center [517, 10] width 8 height 8
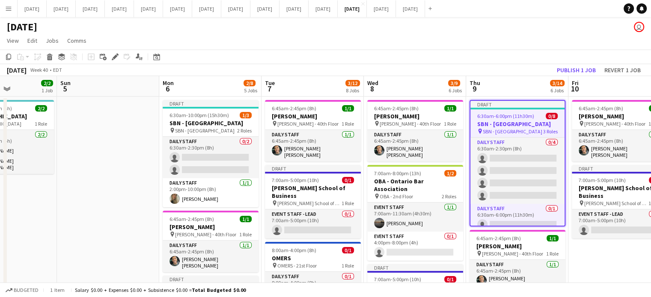
drag, startPoint x: 138, startPoint y: 176, endPoint x: 528, endPoint y: 160, distance: 390.5
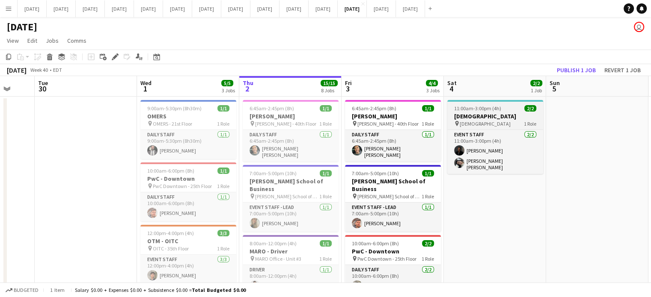
drag, startPoint x: 365, startPoint y: 200, endPoint x: 502, endPoint y: 112, distance: 162.8
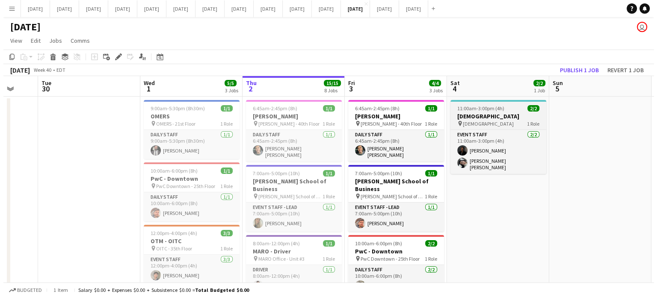
scroll to position [0, 302]
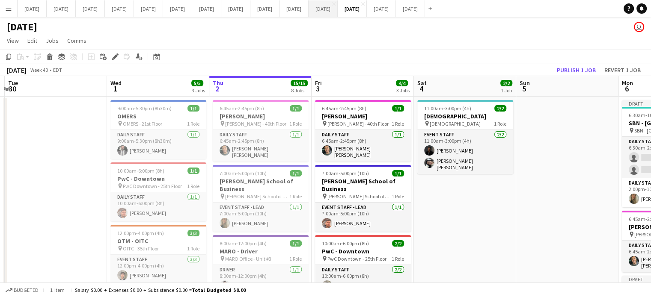
click at [338, 12] on button "[DATE] Close" at bounding box center [322, 8] width 29 height 17
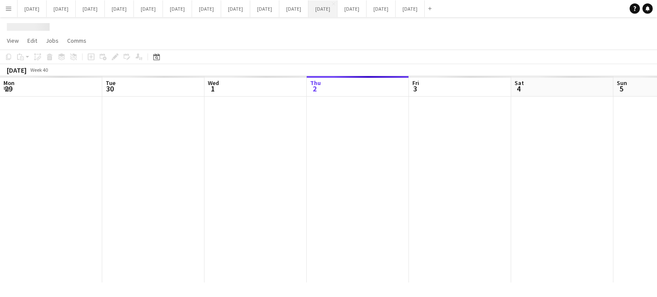
scroll to position [0, 205]
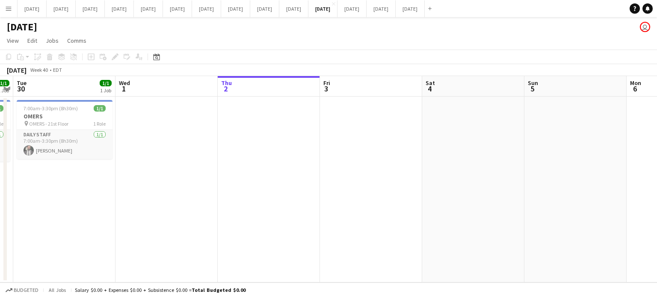
drag, startPoint x: 280, startPoint y: 129, endPoint x: 537, endPoint y: 132, distance: 257.2
click at [539, 131] on app-calendar-viewport "Sun 28 Mon 29 1/1 1 Job Tue 30 1/1 1 Job Wed 1 Thu 2 Fri 3 Sat 4 Sun 5 Mon 6 Tu…" at bounding box center [328, 179] width 657 height 207
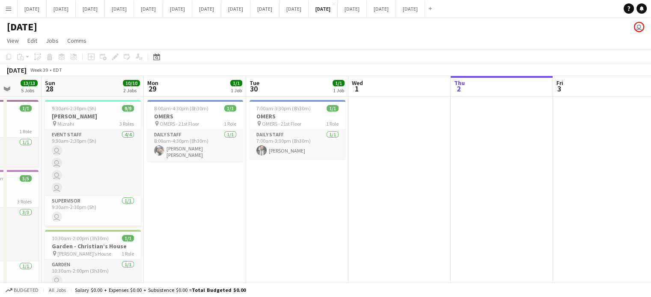
drag, startPoint x: 389, startPoint y: 188, endPoint x: 555, endPoint y: 179, distance: 166.7
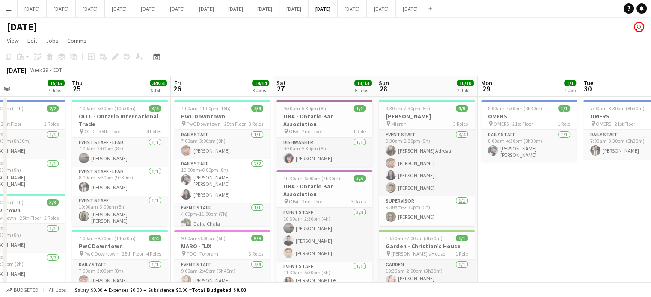
scroll to position [0, 192]
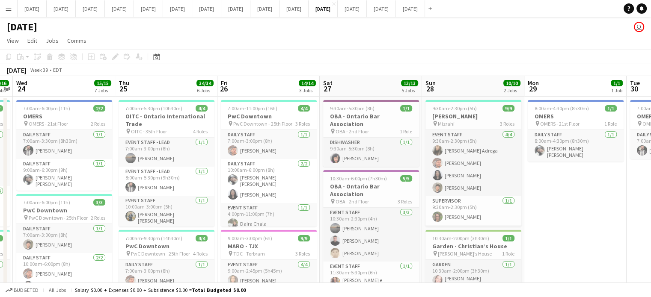
drag, startPoint x: 471, startPoint y: 210, endPoint x: 602, endPoint y: 198, distance: 132.4
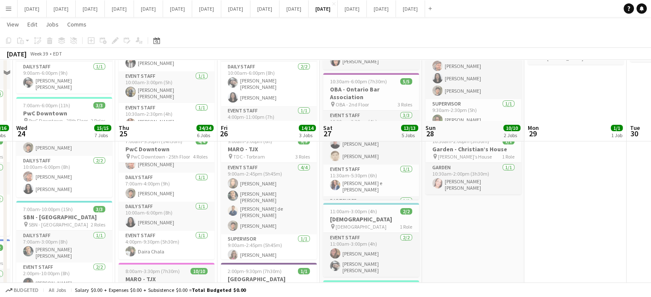
scroll to position [171, 0]
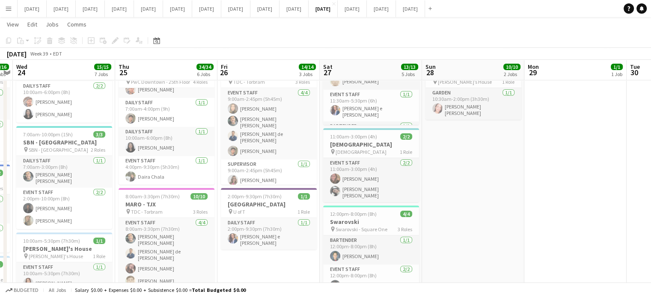
drag, startPoint x: 439, startPoint y: 259, endPoint x: 448, endPoint y: 283, distance: 25.3
click at [440, 267] on app-calendar-viewport "Mon 22 14/14 6 Jobs Tue 23 16/16 6 Jobs Wed 24 15/15 7 Jobs Thu 25 34/34 6 Jobs…" at bounding box center [325, 262] width 651 height 800
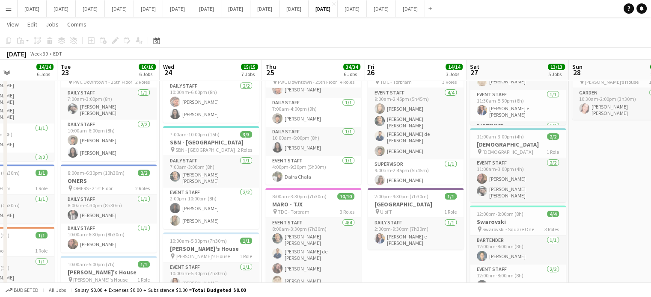
scroll to position [0, 249]
drag, startPoint x: 262, startPoint y: 248, endPoint x: 388, endPoint y: 259, distance: 126.3
click at [388, 259] on app-calendar-viewport "Sat 20 10/10 4 Jobs Sun 21 3/3 2 Jobs Mon 22 14/14 6 Jobs Tue 23 16/16 6 Jobs W…" at bounding box center [325, 262] width 651 height 800
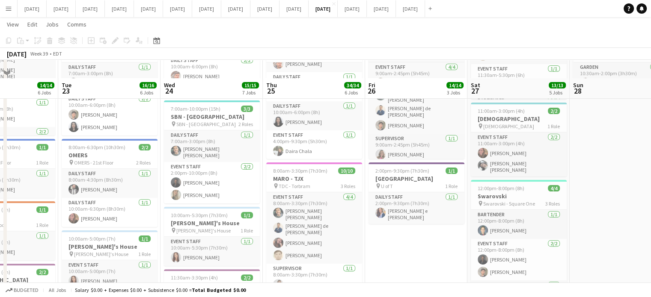
scroll to position [128, 0]
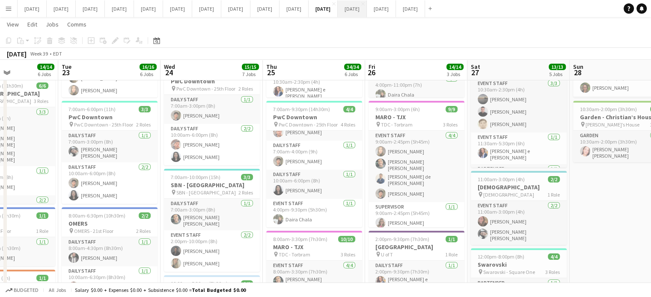
click at [367, 8] on button "[DATE] Close" at bounding box center [352, 8] width 29 height 17
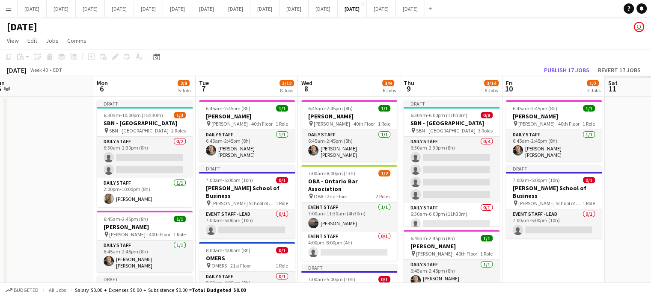
scroll to position [0, 344]
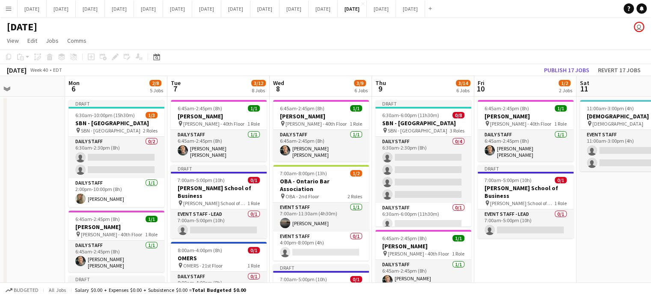
drag, startPoint x: 446, startPoint y: 149, endPoint x: 0, endPoint y: 130, distance: 446.6
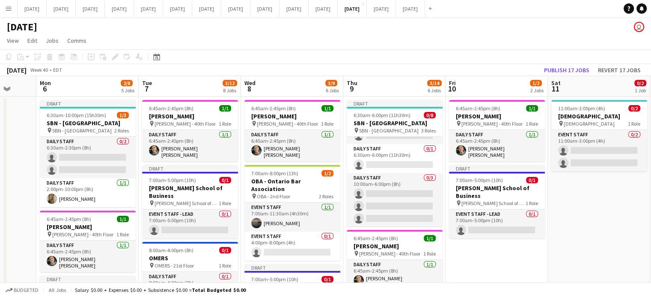
scroll to position [0, 234]
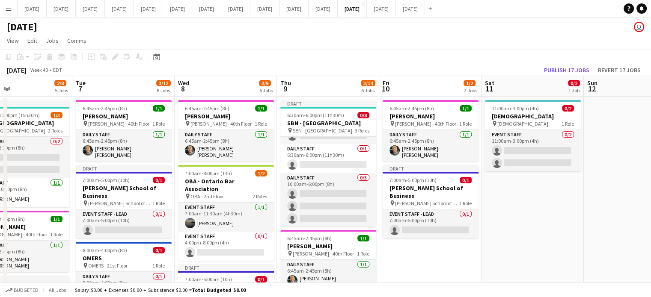
drag, startPoint x: 597, startPoint y: 216, endPoint x: 511, endPoint y: 217, distance: 86.0
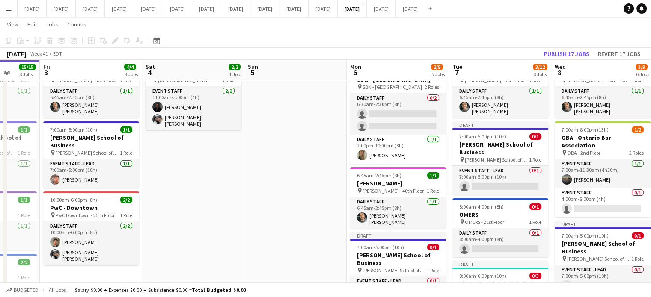
scroll to position [0, 232]
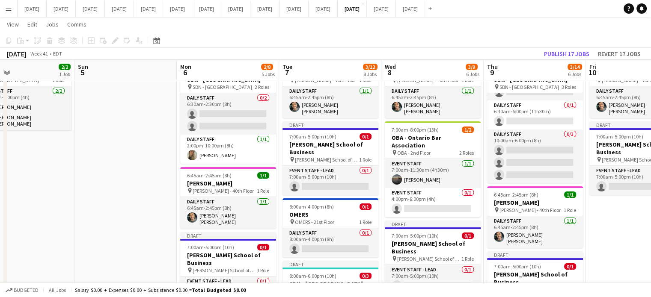
drag, startPoint x: 226, startPoint y: 202, endPoint x: 618, endPoint y: 203, distance: 391.9
